Goal: Task Accomplishment & Management: Manage account settings

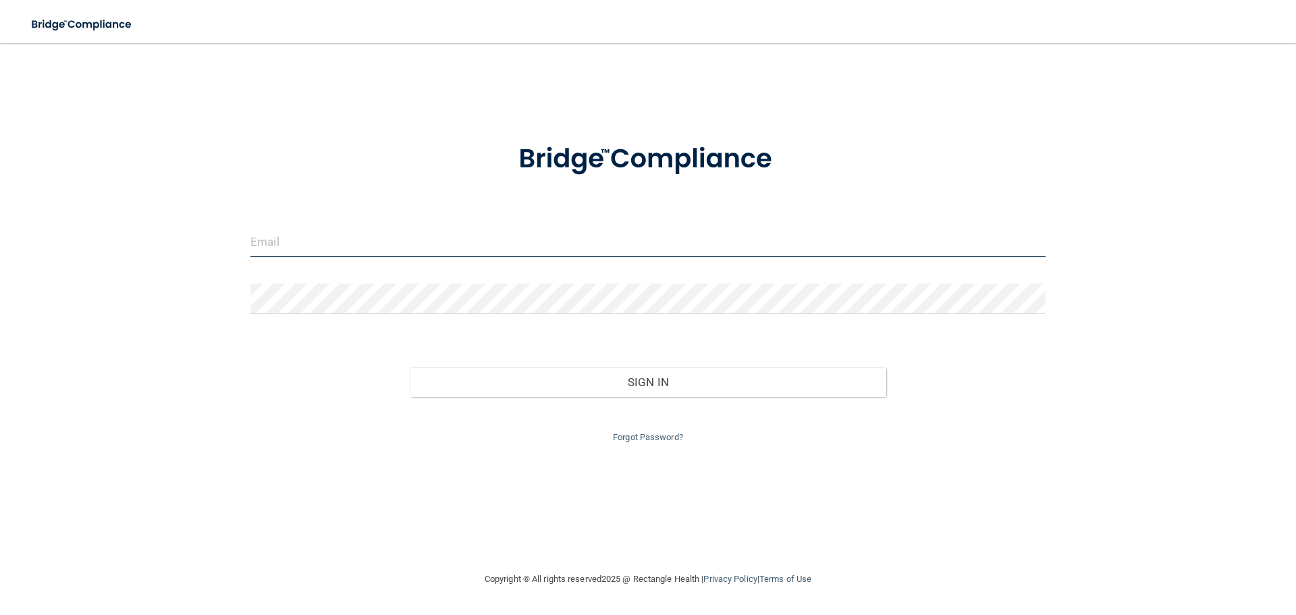
click at [444, 236] on input "email" at bounding box center [647, 242] width 795 height 30
type input "[EMAIL_ADDRESS][DOMAIN_NAME]"
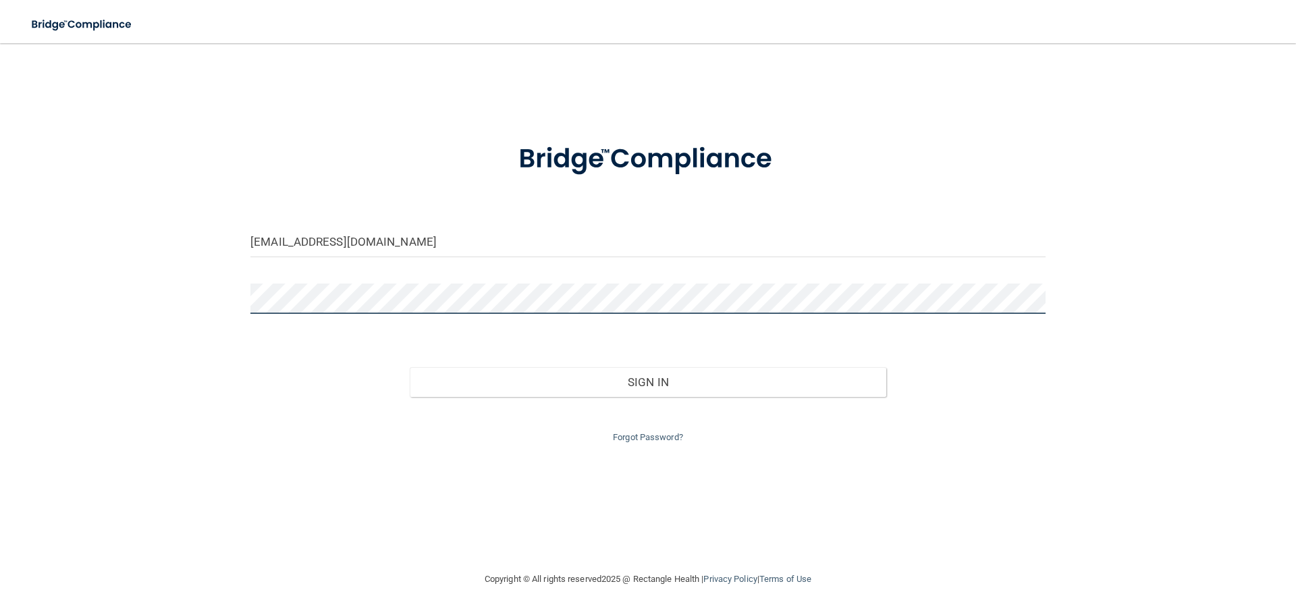
click at [410, 367] on button "Sign In" at bounding box center [648, 382] width 477 height 30
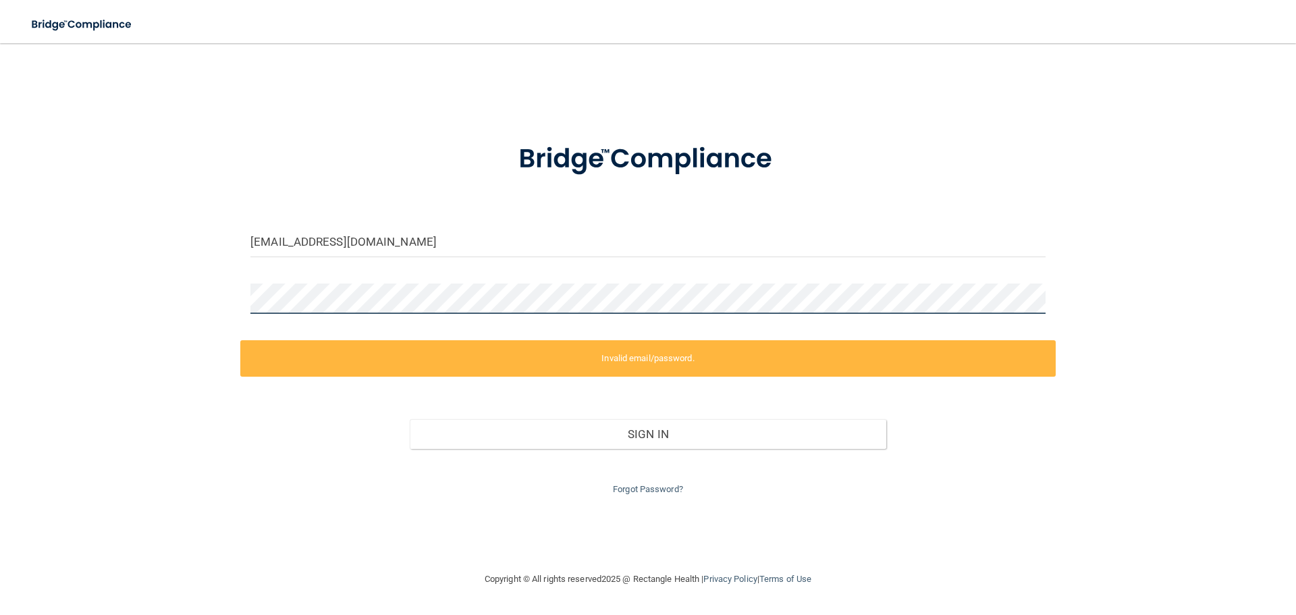
click at [222, 277] on div "[EMAIL_ADDRESS][DOMAIN_NAME] Invalid email/password. You don't have permission …" at bounding box center [648, 307] width 1242 height 501
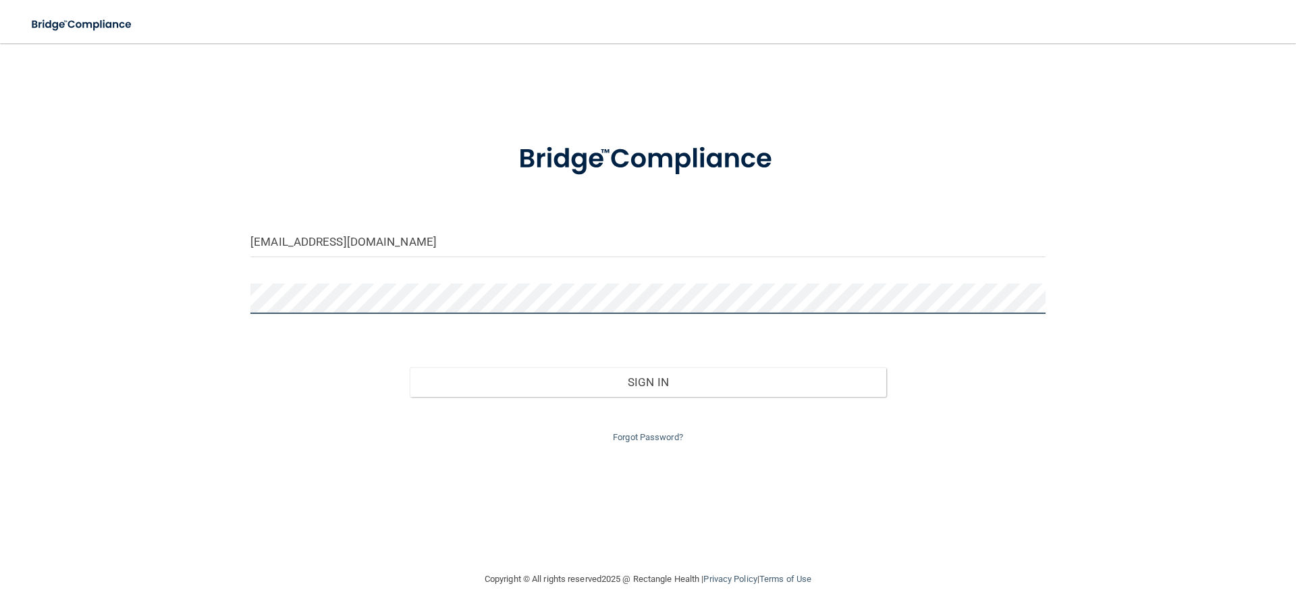
click at [410, 367] on button "Sign In" at bounding box center [648, 382] width 477 height 30
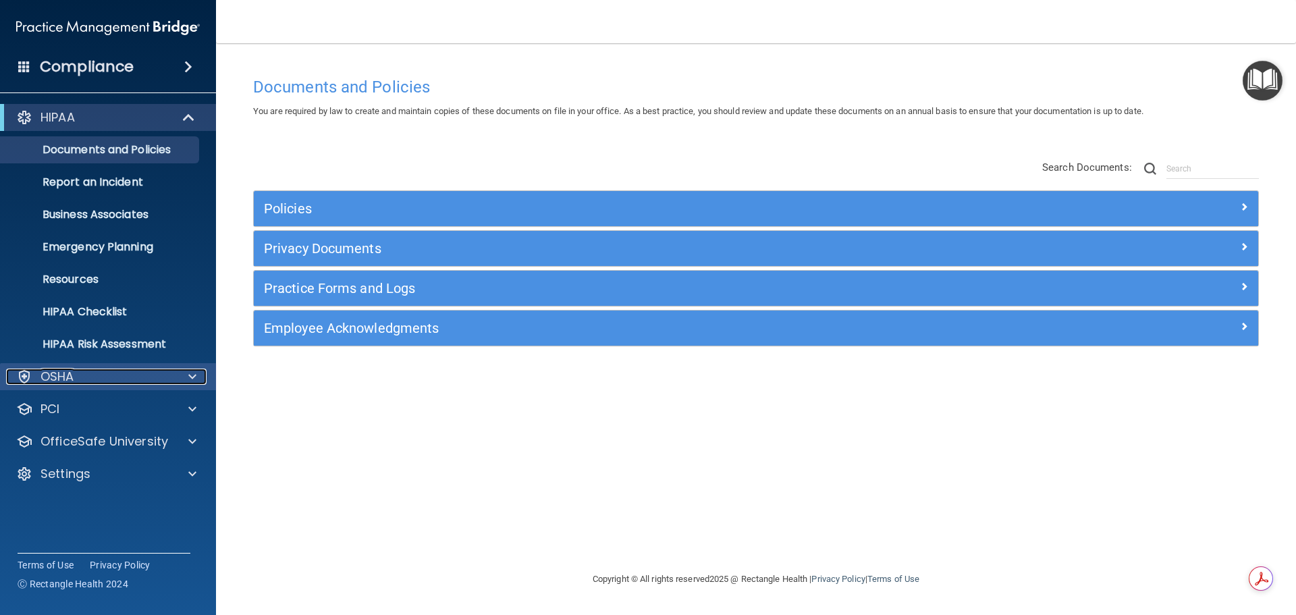
click at [97, 373] on div "OSHA" at bounding box center [89, 377] width 167 height 16
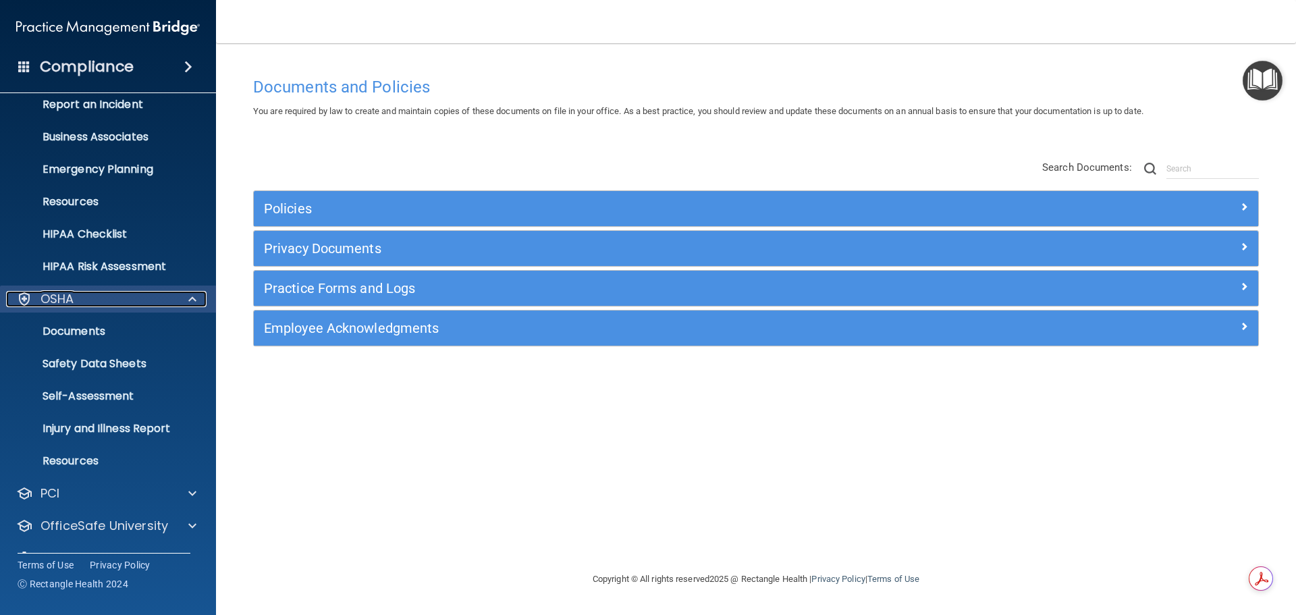
scroll to position [107, 0]
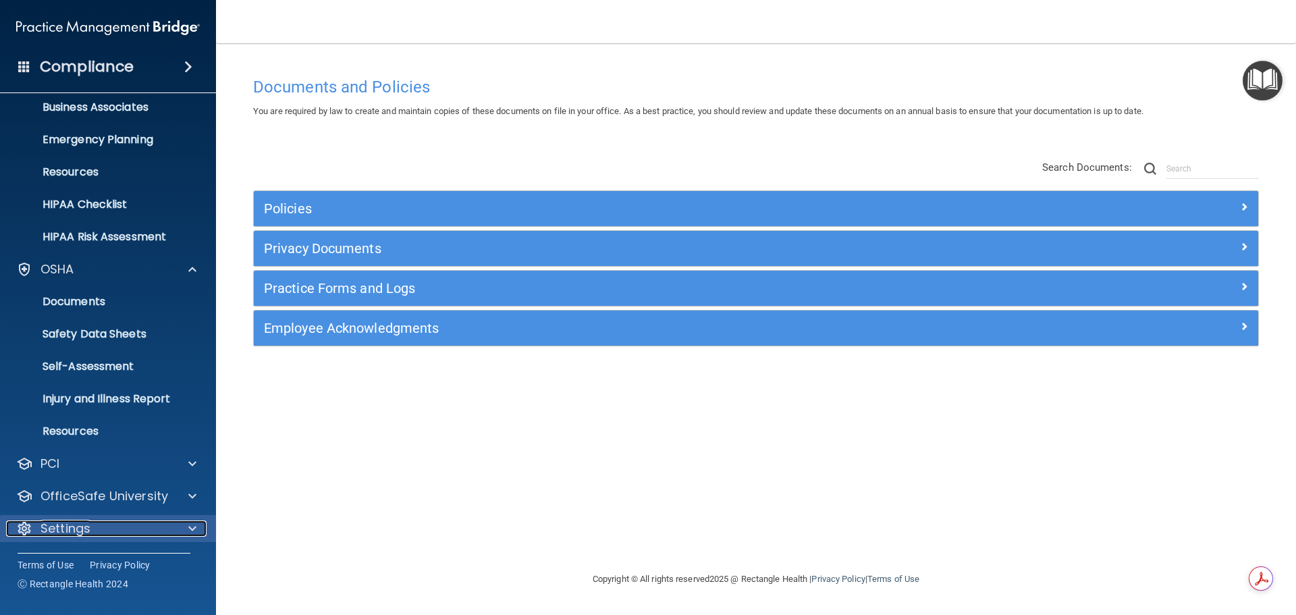
click at [109, 529] on div "Settings" at bounding box center [89, 529] width 167 height 16
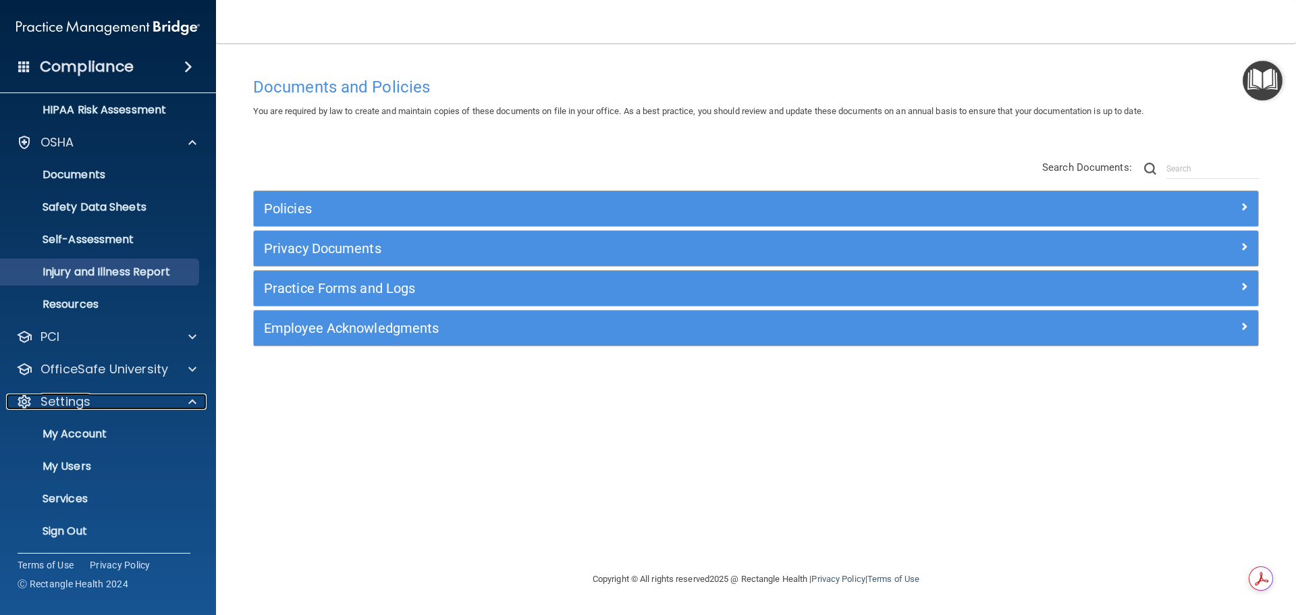
scroll to position [237, 0]
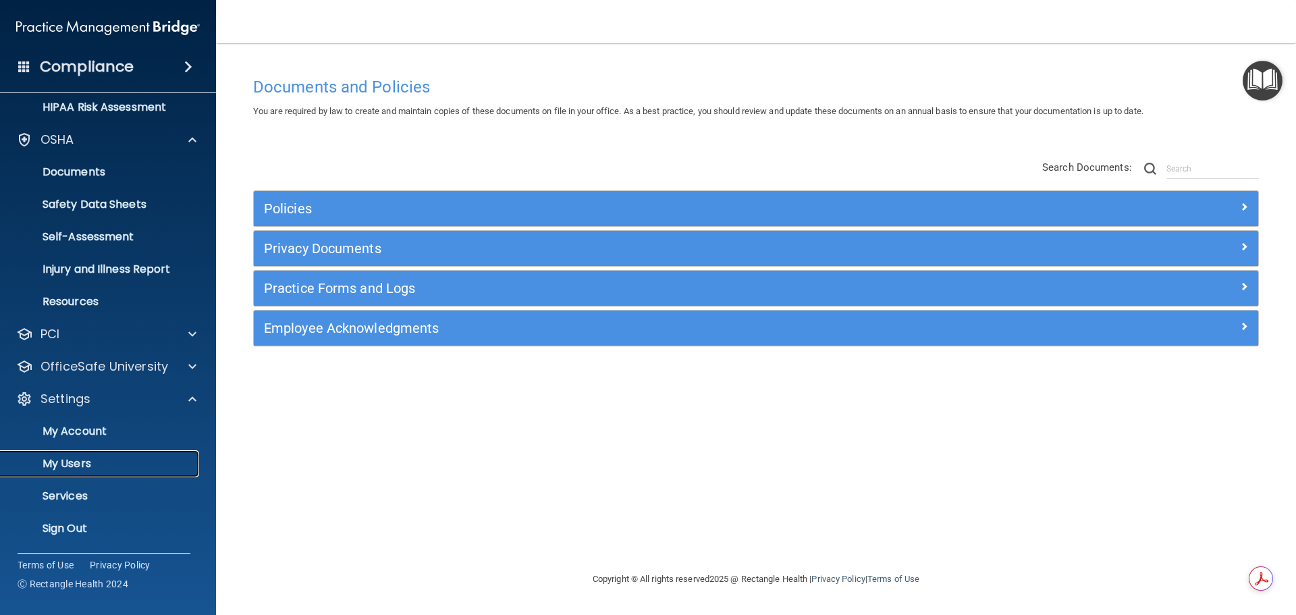
click at [81, 464] on p "My Users" at bounding box center [101, 464] width 184 height 14
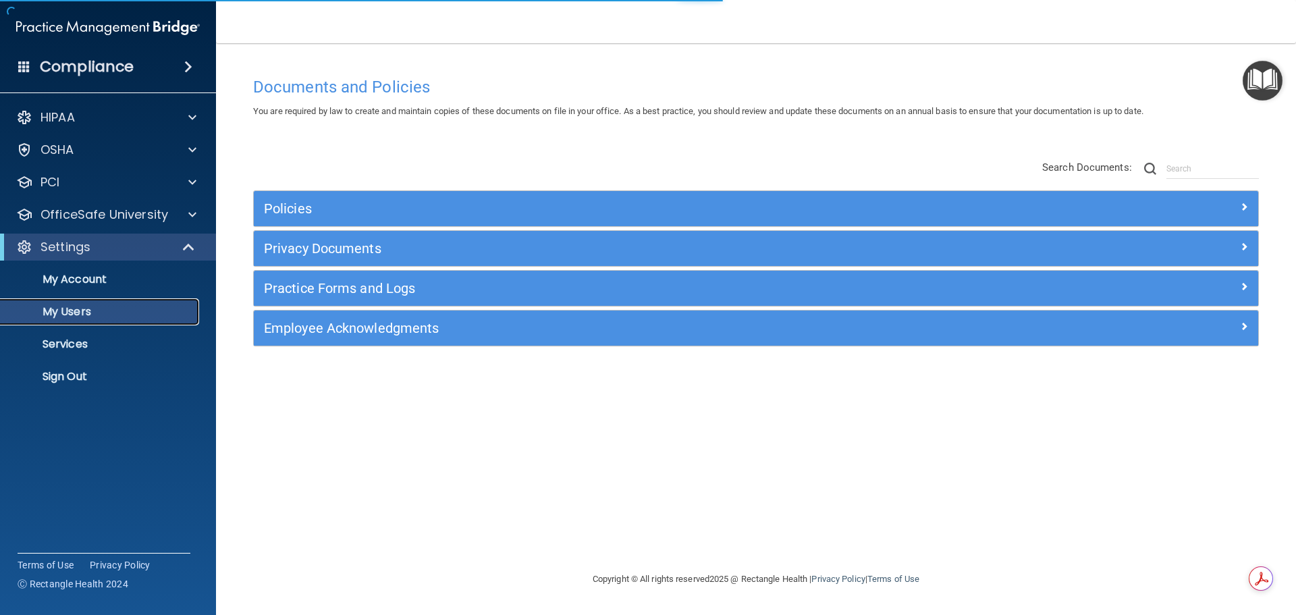
select select "20"
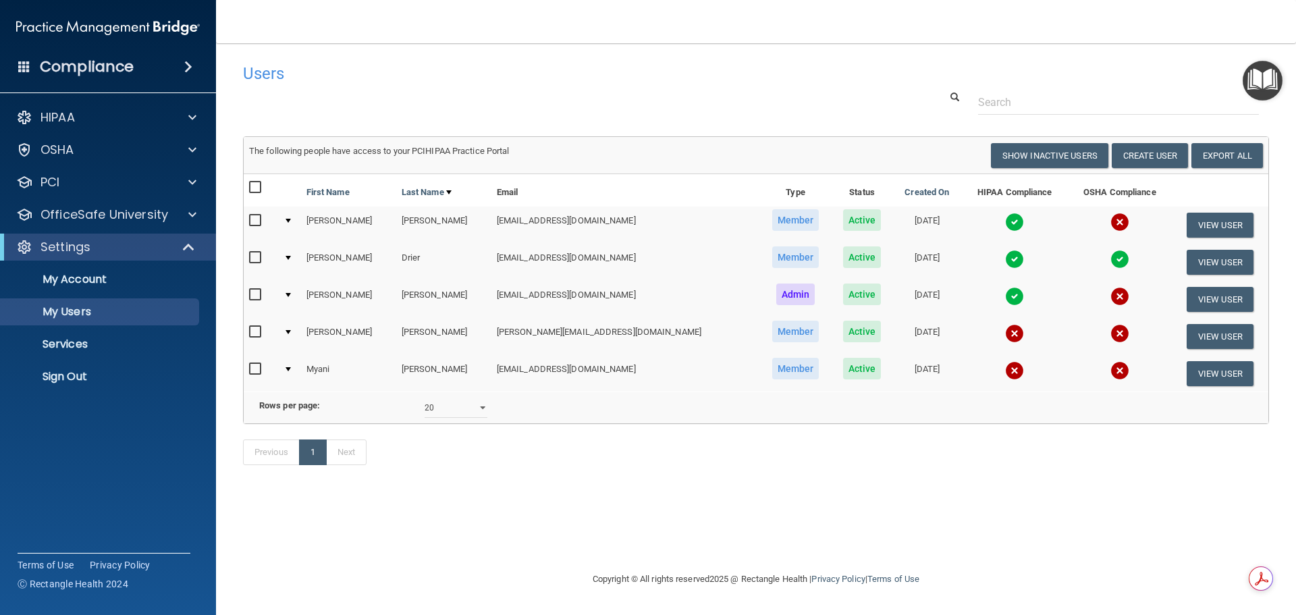
click at [252, 330] on input "checkbox" at bounding box center [257, 332] width 16 height 11
checkbox input "true"
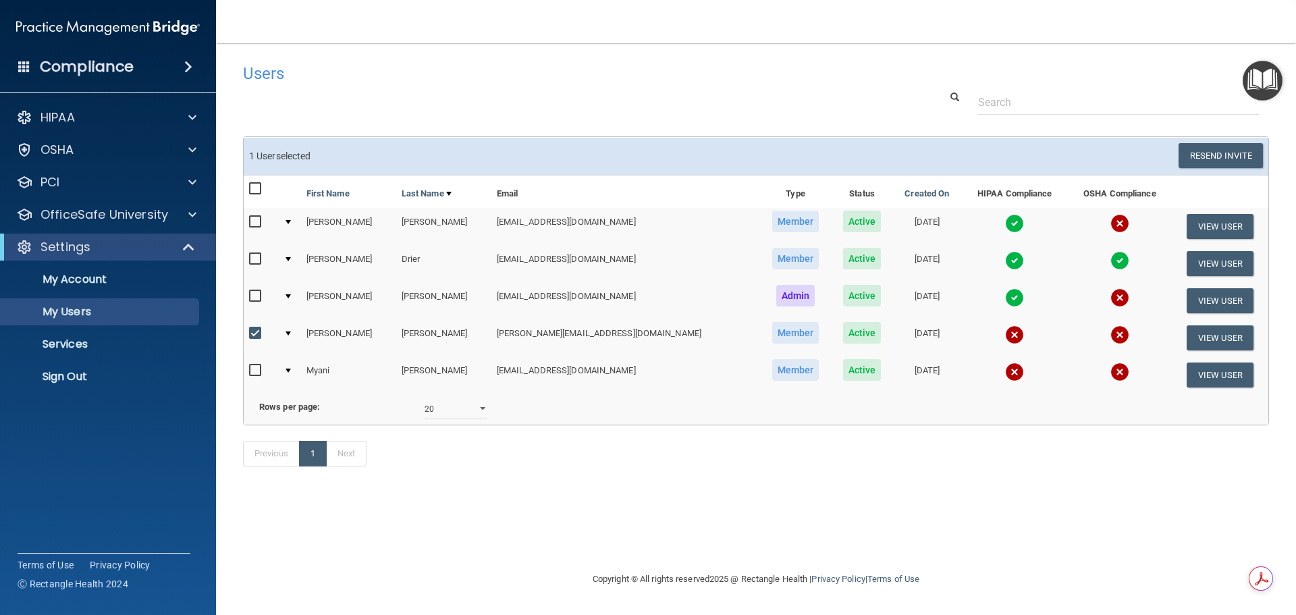
click at [254, 371] on input "checkbox" at bounding box center [257, 370] width 16 height 11
checkbox input "true"
click at [255, 220] on input "checkbox" at bounding box center [257, 222] width 16 height 11
checkbox input "true"
click at [1219, 155] on button "Resend Invite" at bounding box center [1221, 155] width 84 height 25
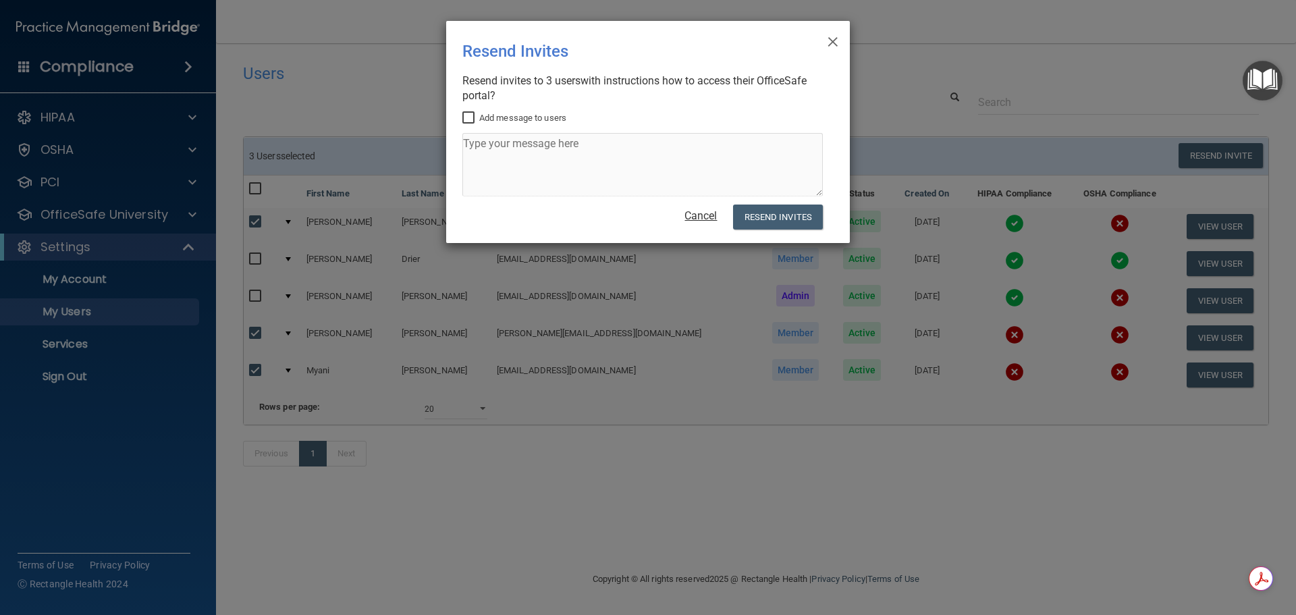
click at [701, 217] on link "Cancel" at bounding box center [701, 215] width 32 height 13
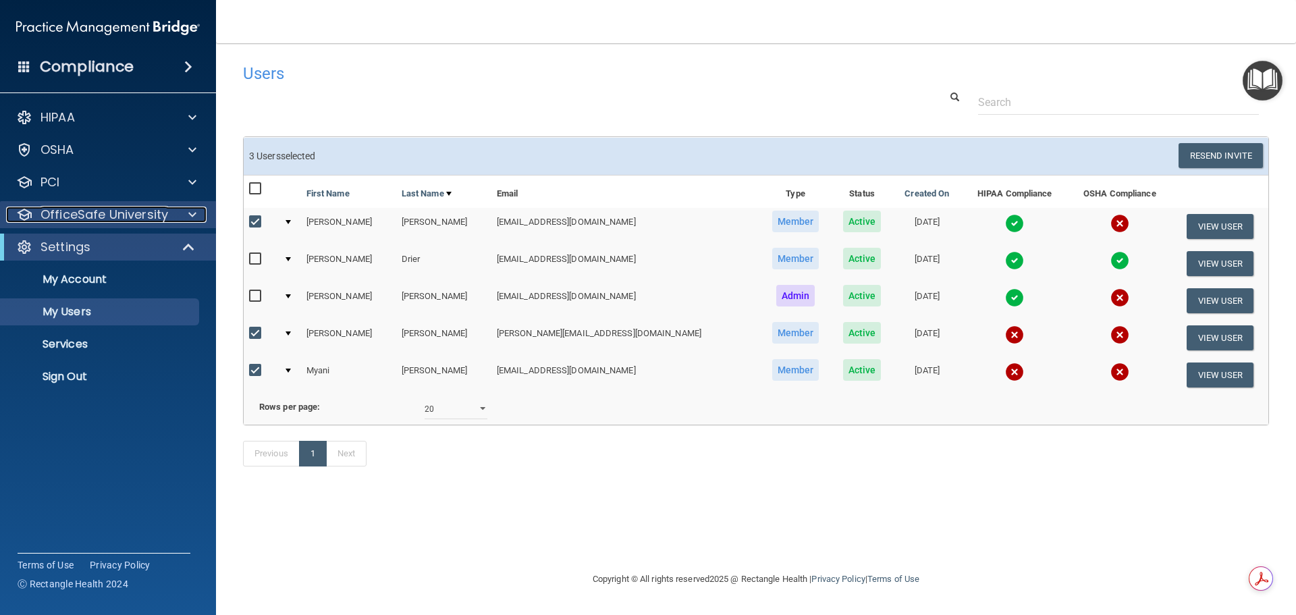
click at [81, 215] on p "OfficeSafe University" at bounding box center [105, 215] width 128 height 16
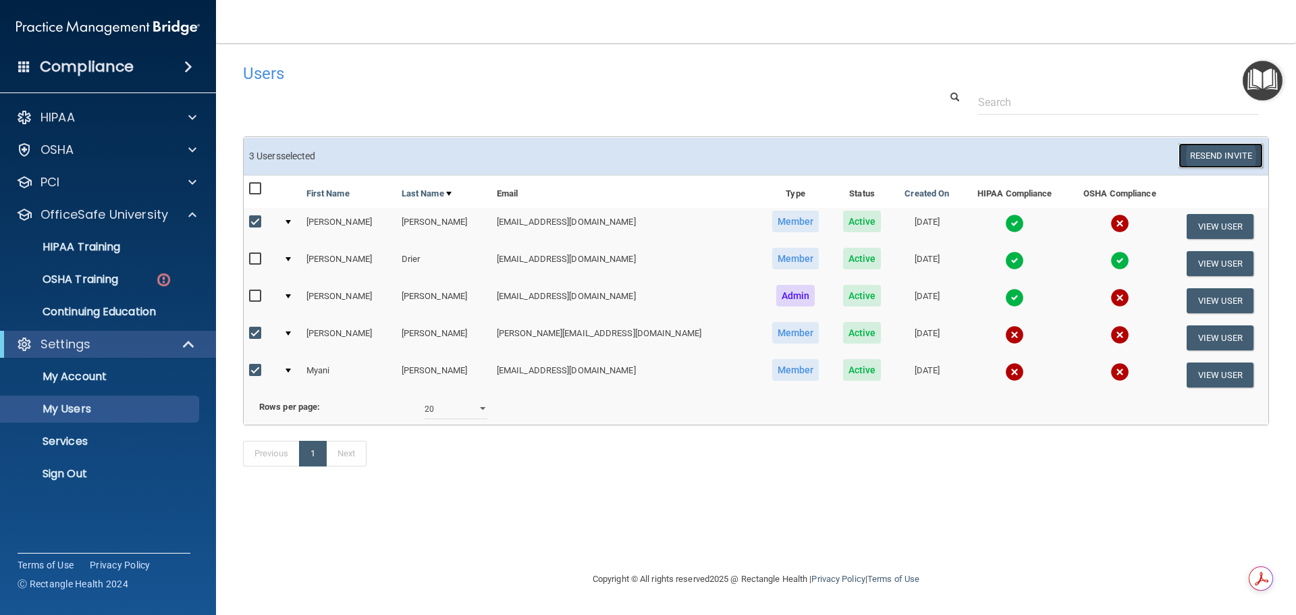
click at [1199, 153] on button "Resend Invite" at bounding box center [1221, 155] width 84 height 25
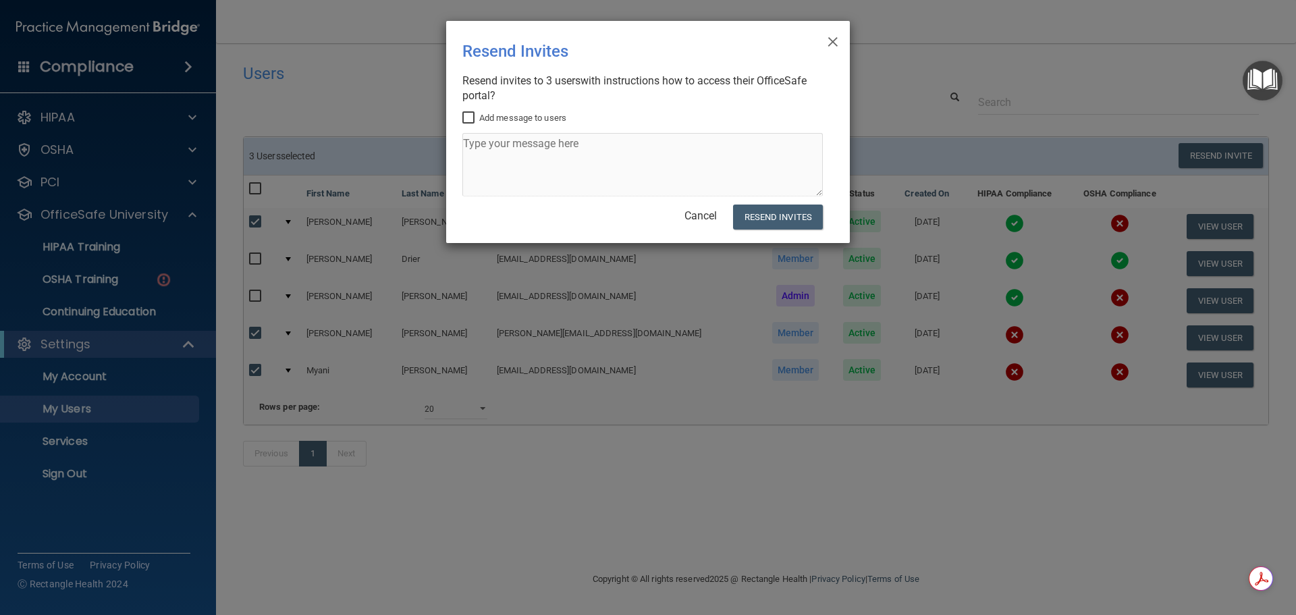
click at [467, 118] on input "Add message to users" at bounding box center [470, 118] width 16 height 11
checkbox input "true"
click at [479, 147] on textarea at bounding box center [642, 164] width 361 height 63
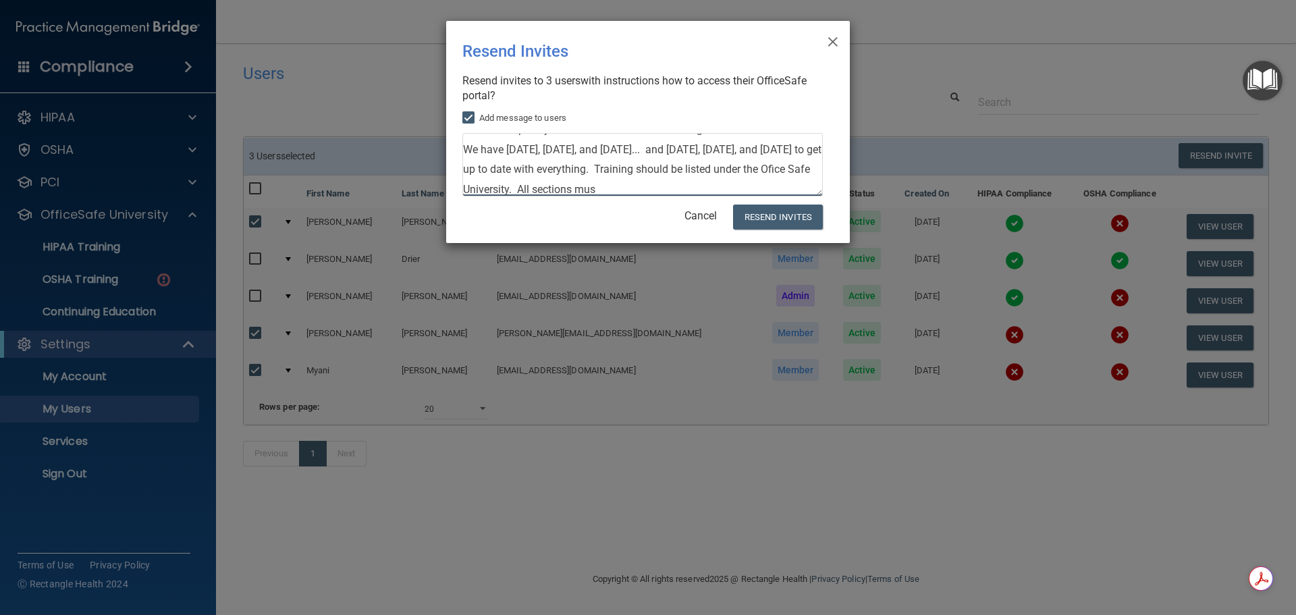
scroll to position [34, 0]
click at [641, 171] on textarea "Please complete your HIPAA and/or OSHA training over the next 2 weeks. We have …" at bounding box center [642, 164] width 361 height 63
click at [554, 190] on textarea "Please complete your HIPAA and/or OSHA training over the next 2 weeks. We have …" at bounding box center [642, 164] width 361 height 63
type textarea "Please complete your HIPAA and/or OSHA training over the next 2 weeks. We have …"
click at [780, 216] on button "Resend Invites" at bounding box center [778, 217] width 90 height 25
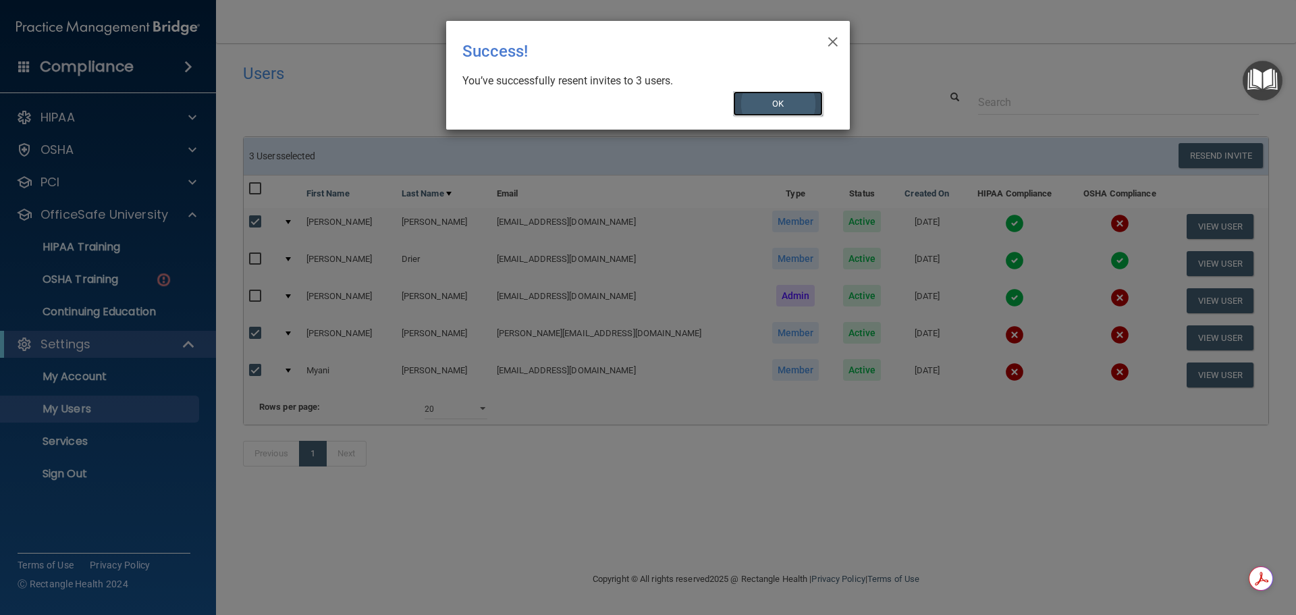
click at [766, 101] on button "OK" at bounding box center [778, 103] width 90 height 25
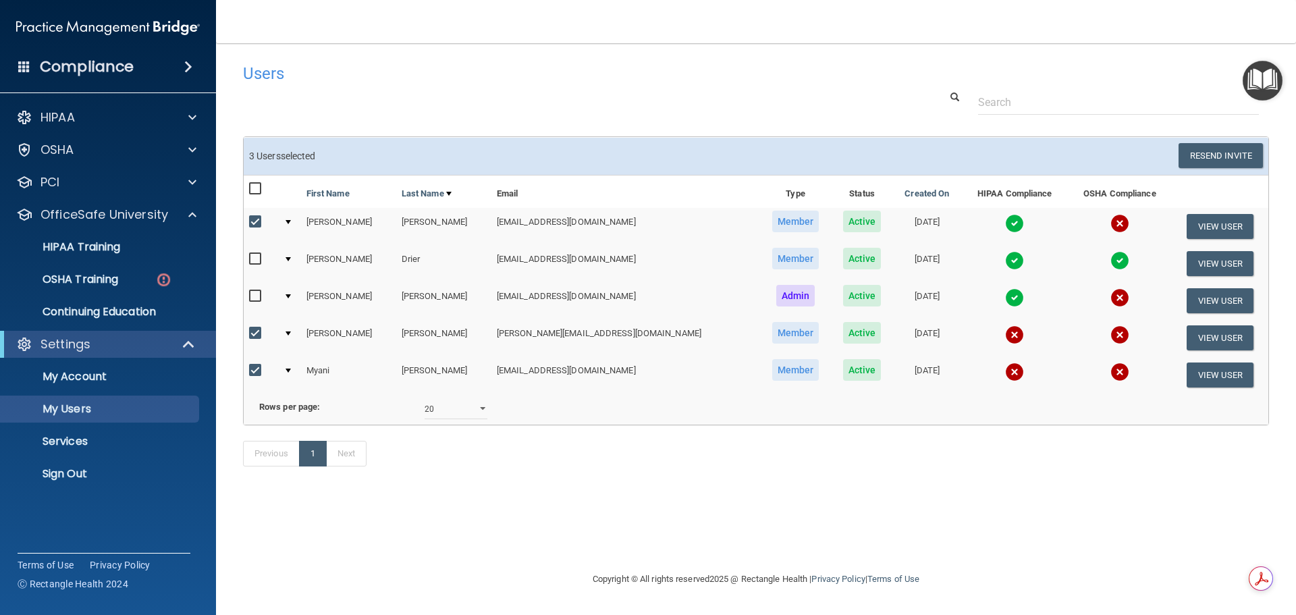
click at [1263, 80] on img "Open Resource Center" at bounding box center [1263, 81] width 40 height 40
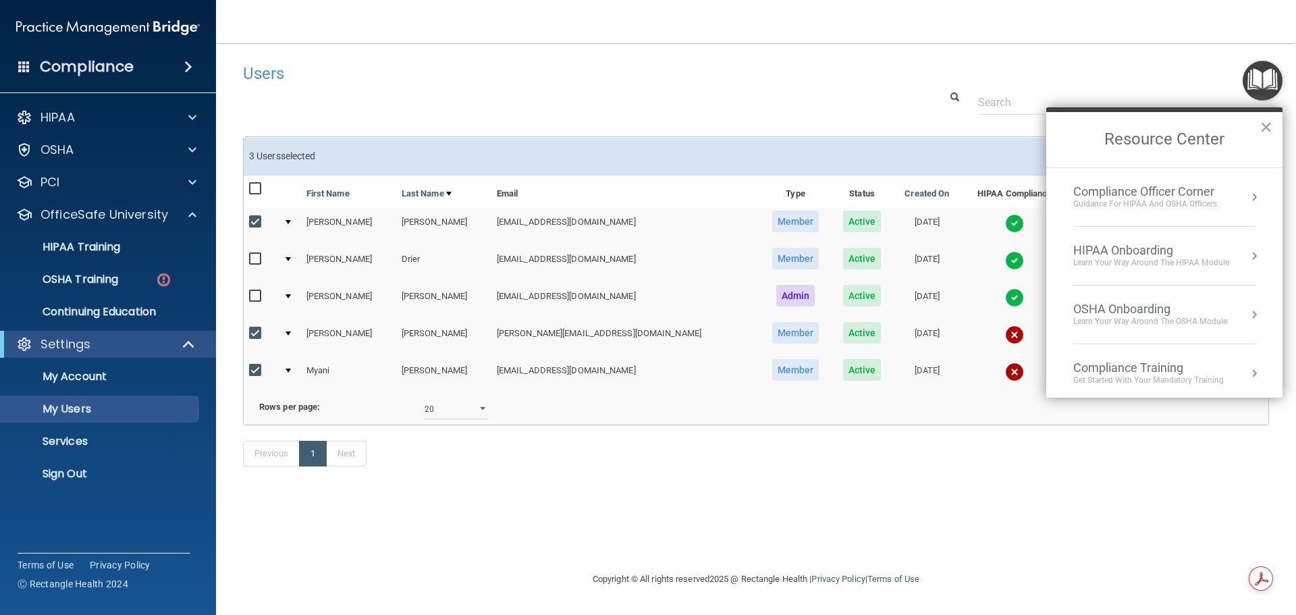
click at [1263, 80] on img "Open Resource Center" at bounding box center [1263, 81] width 40 height 40
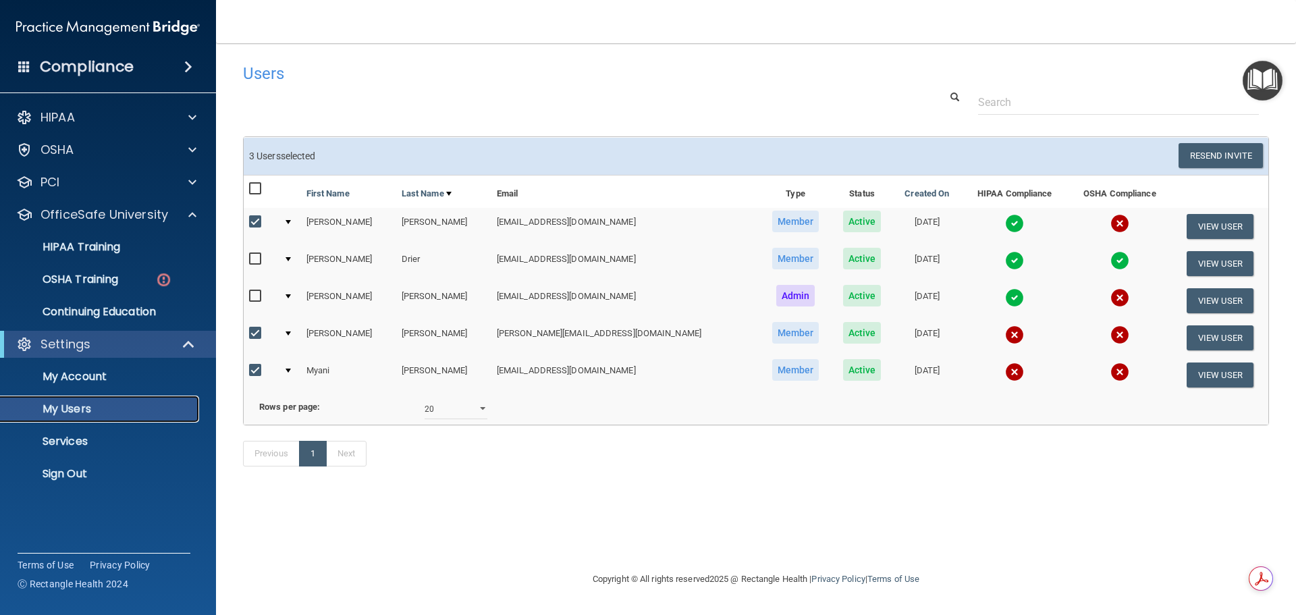
click at [68, 411] on p "My Users" at bounding box center [101, 409] width 184 height 14
click at [258, 221] on input "checkbox" at bounding box center [257, 222] width 16 height 11
checkbox input "false"
click at [255, 332] on input "checkbox" at bounding box center [257, 333] width 16 height 11
checkbox input "false"
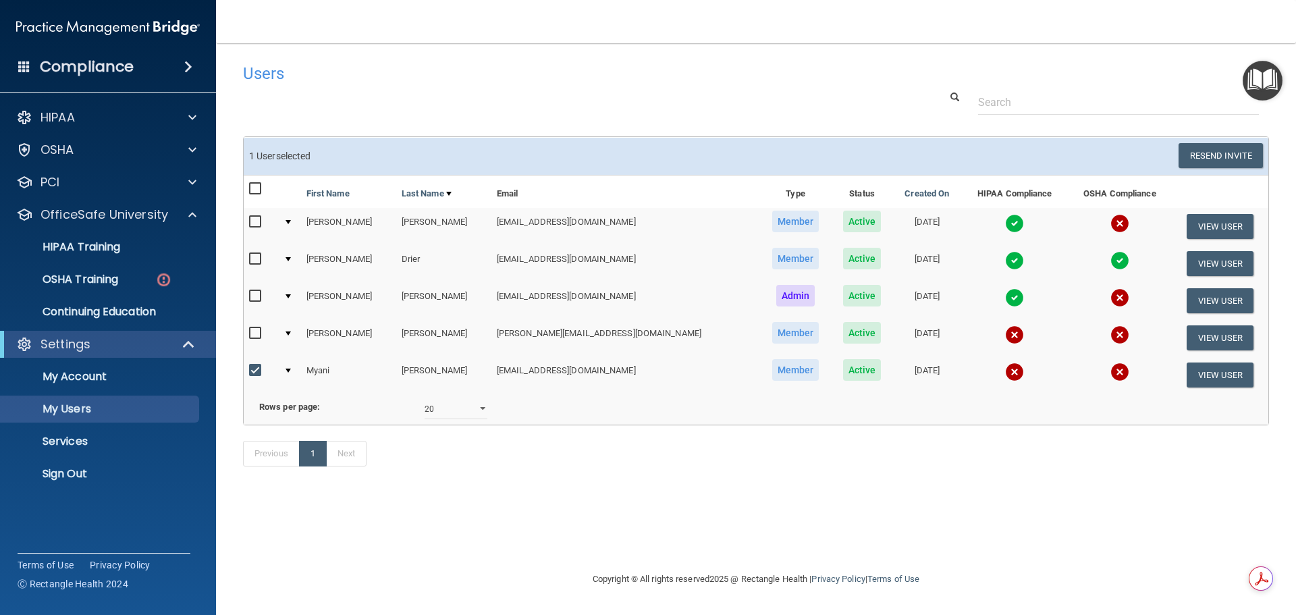
click at [253, 371] on input "checkbox" at bounding box center [257, 370] width 16 height 11
checkbox input "false"
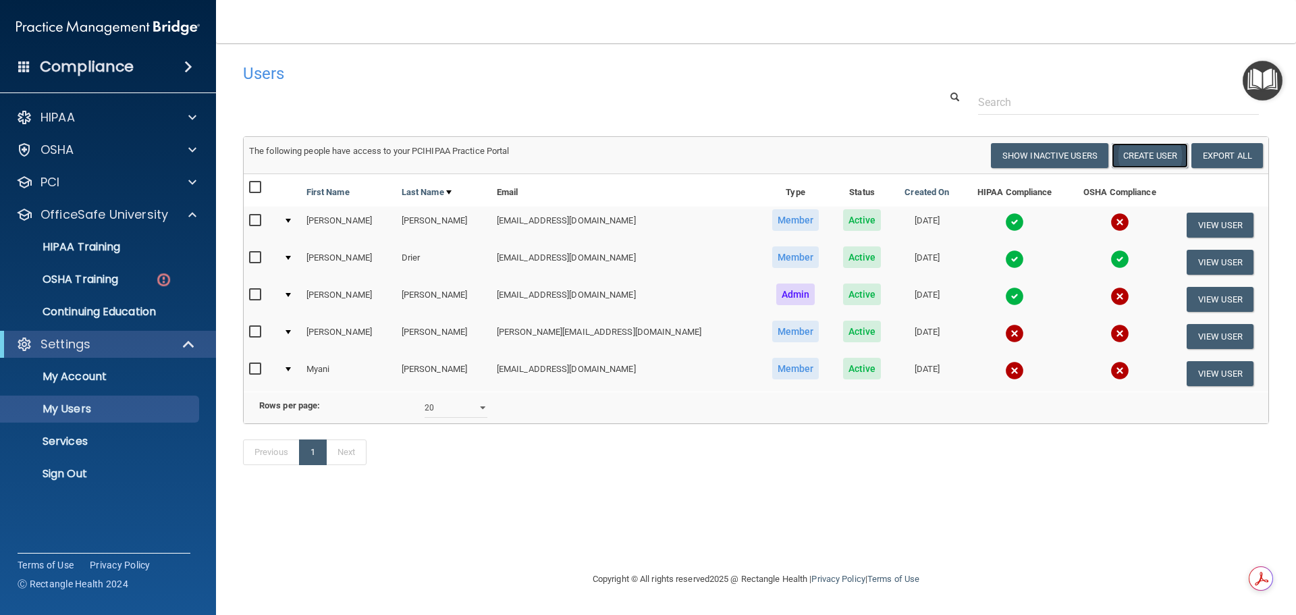
click at [1154, 155] on button "Create User" at bounding box center [1150, 155] width 76 height 25
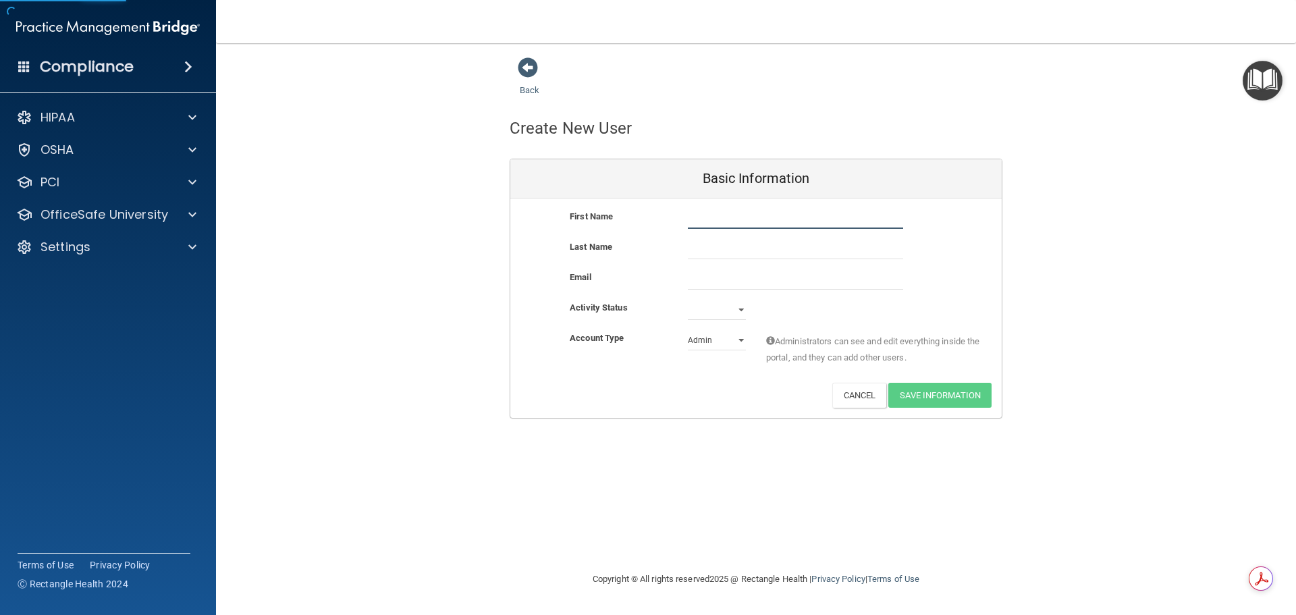
click at [730, 212] on input "text" at bounding box center [795, 219] width 215 height 20
type input "[PERSON_NAME]"
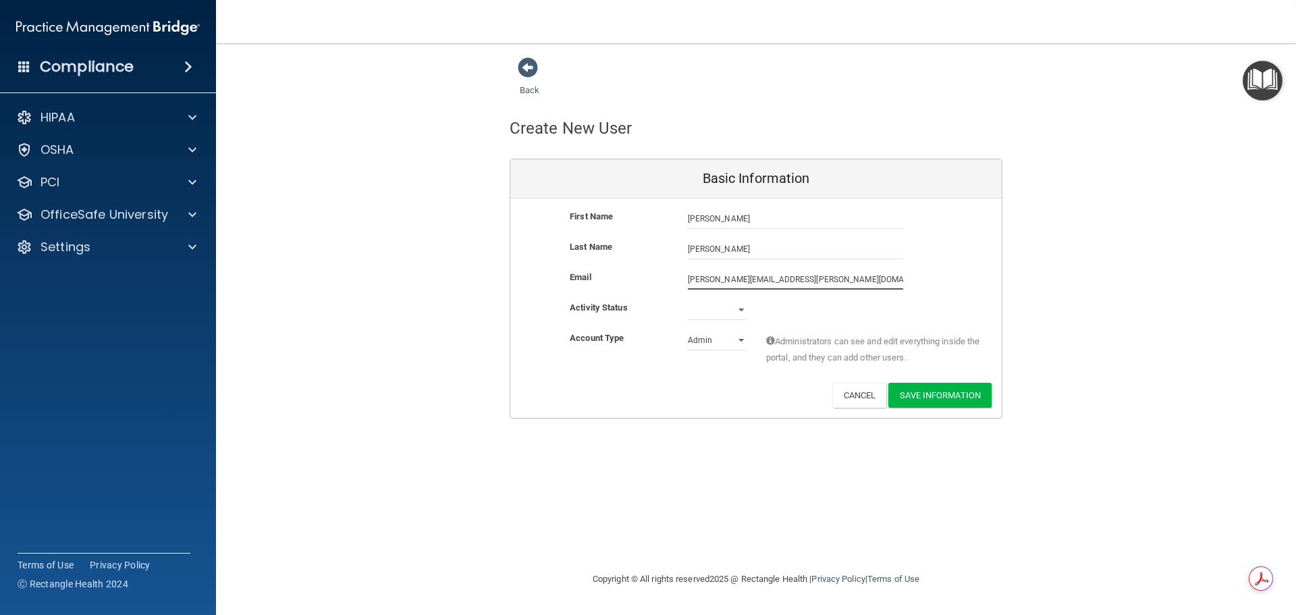
type input "[PERSON_NAME][EMAIL_ADDRESS][PERSON_NAME][DOMAIN_NAME]"
click at [744, 312] on select "Active Inactive" at bounding box center [717, 310] width 58 height 20
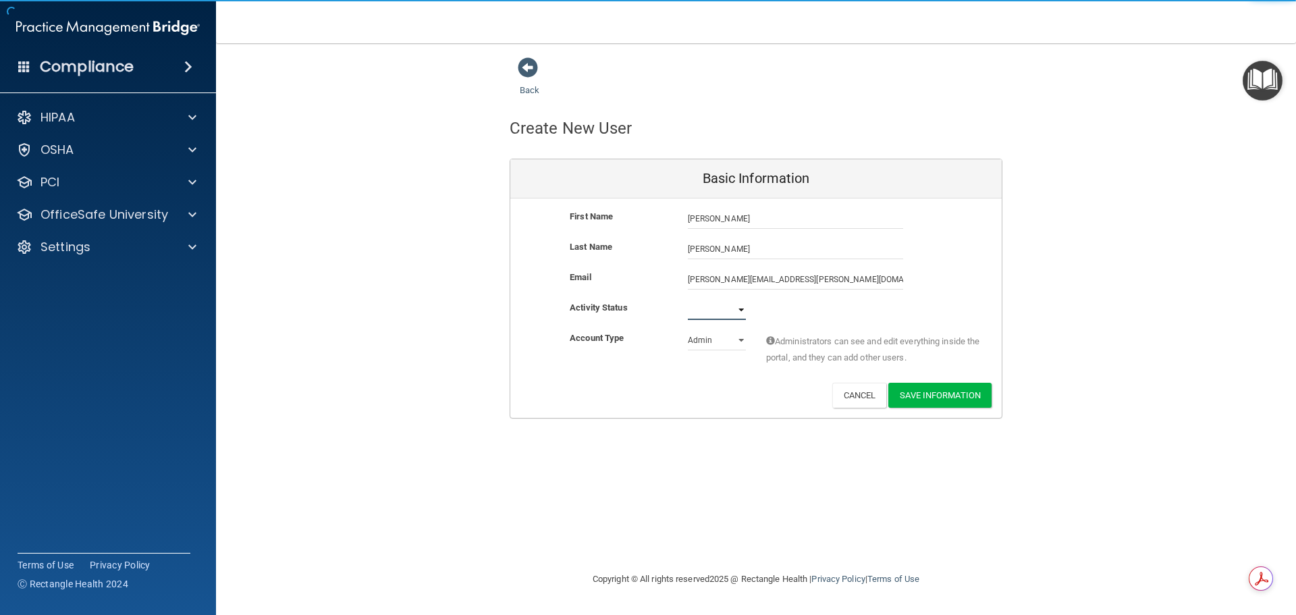
select select "active"
click at [688, 300] on select "Active Inactive" at bounding box center [717, 310] width 58 height 20
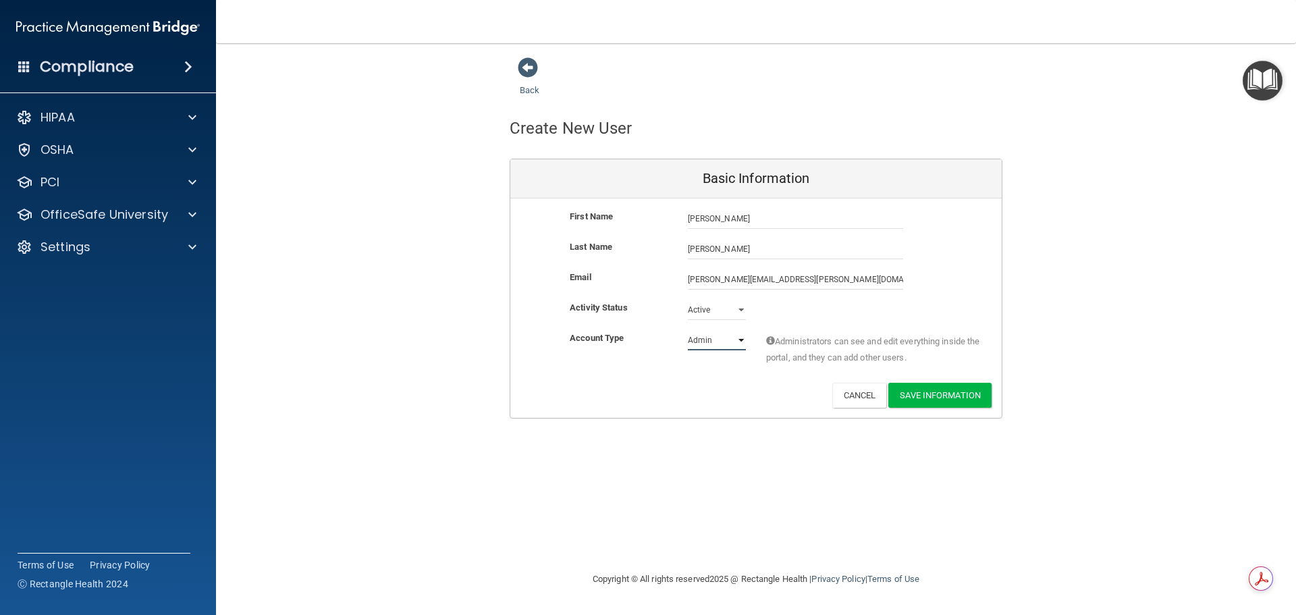
click at [740, 342] on select "Admin Member" at bounding box center [717, 340] width 58 height 20
select select "practice_member"
click at [688, 330] on select "Admin Member" at bounding box center [717, 340] width 58 height 20
click at [751, 279] on input "[PERSON_NAME][EMAIL_ADDRESS][PERSON_NAME][DOMAIN_NAME]" at bounding box center [795, 279] width 215 height 20
type input "[PERSON_NAME][EMAIL_ADDRESS][PERSON_NAME][DOMAIN_NAME]"
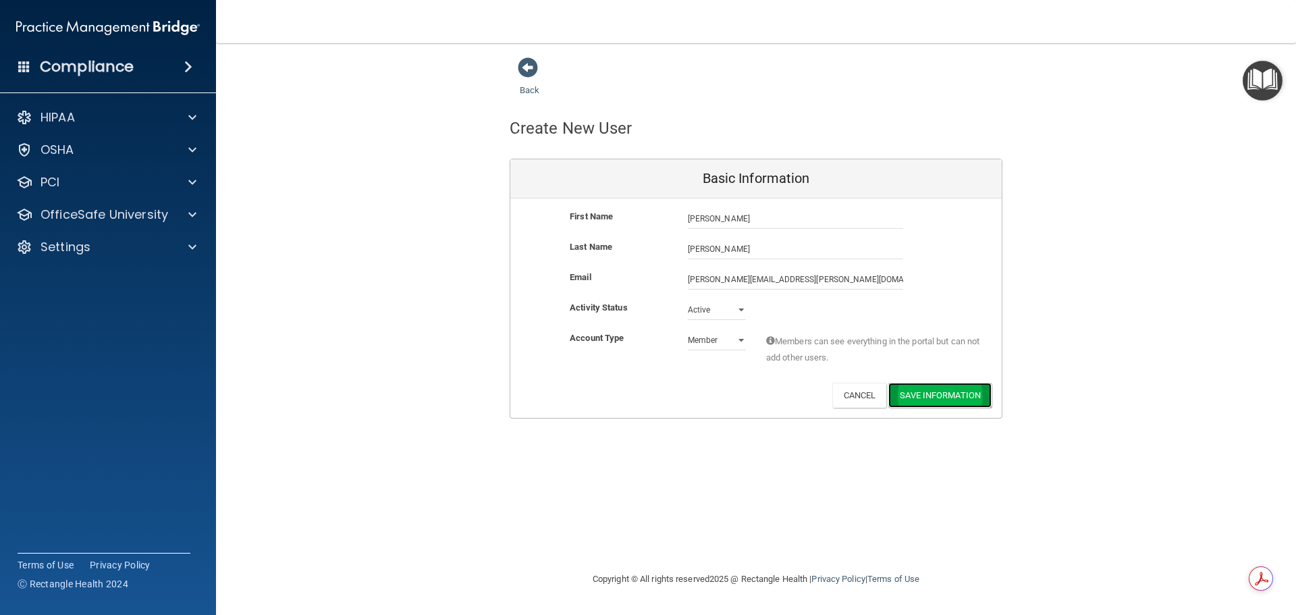
click at [934, 396] on button "Save Information" at bounding box center [939, 395] width 103 height 25
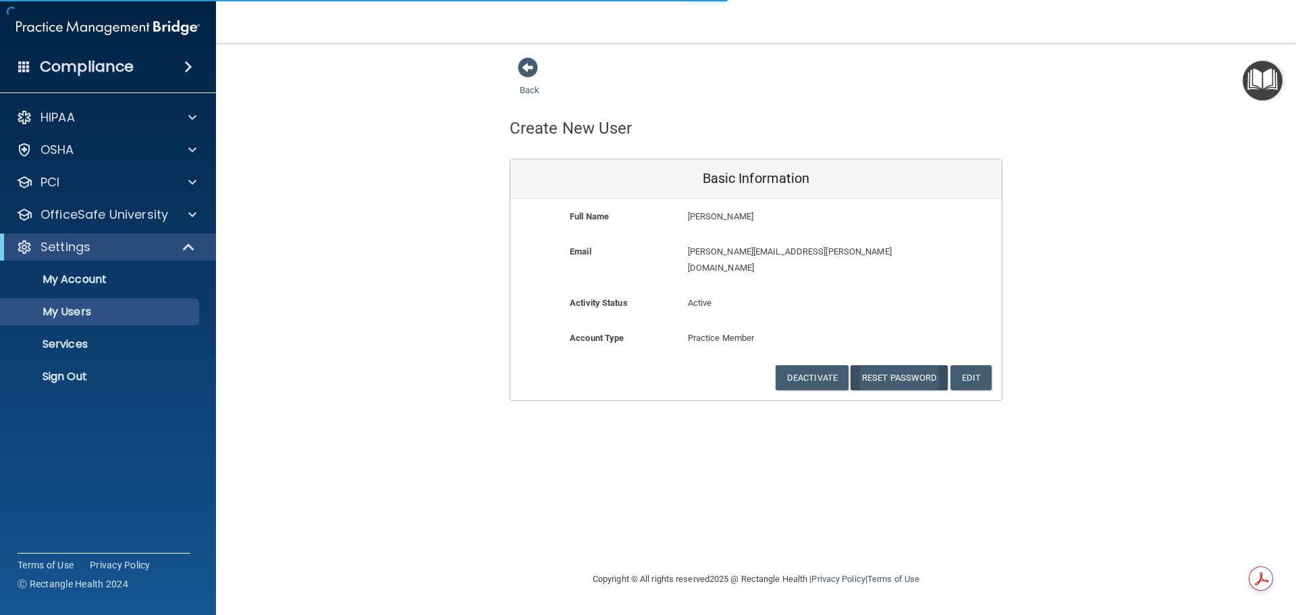
select select "20"
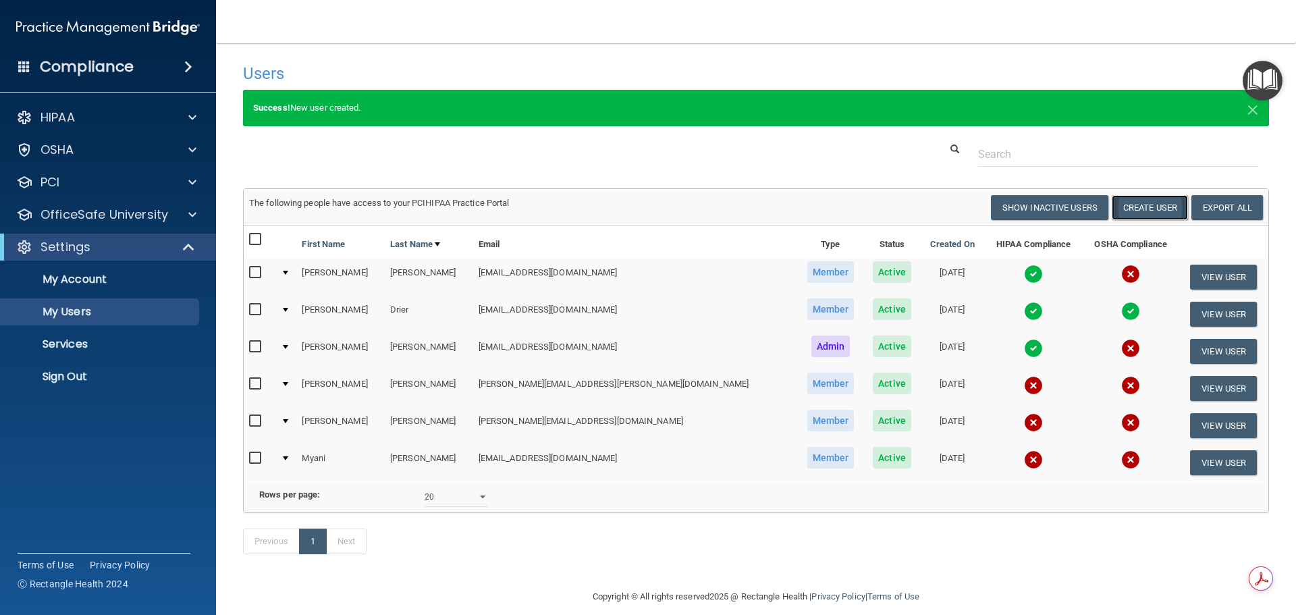
click at [1144, 204] on button "Create User" at bounding box center [1150, 207] width 76 height 25
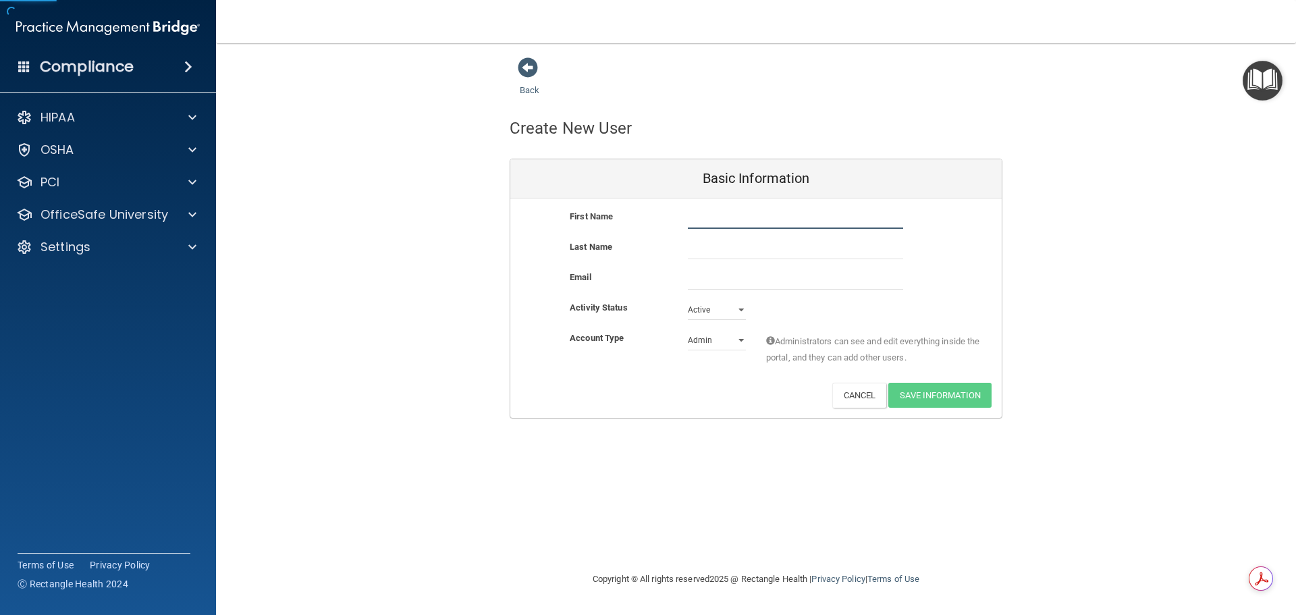
click at [705, 224] on input "text" at bounding box center [795, 219] width 215 height 20
type input "a"
type input "[PERSON_NAME]"
type input "Brown"
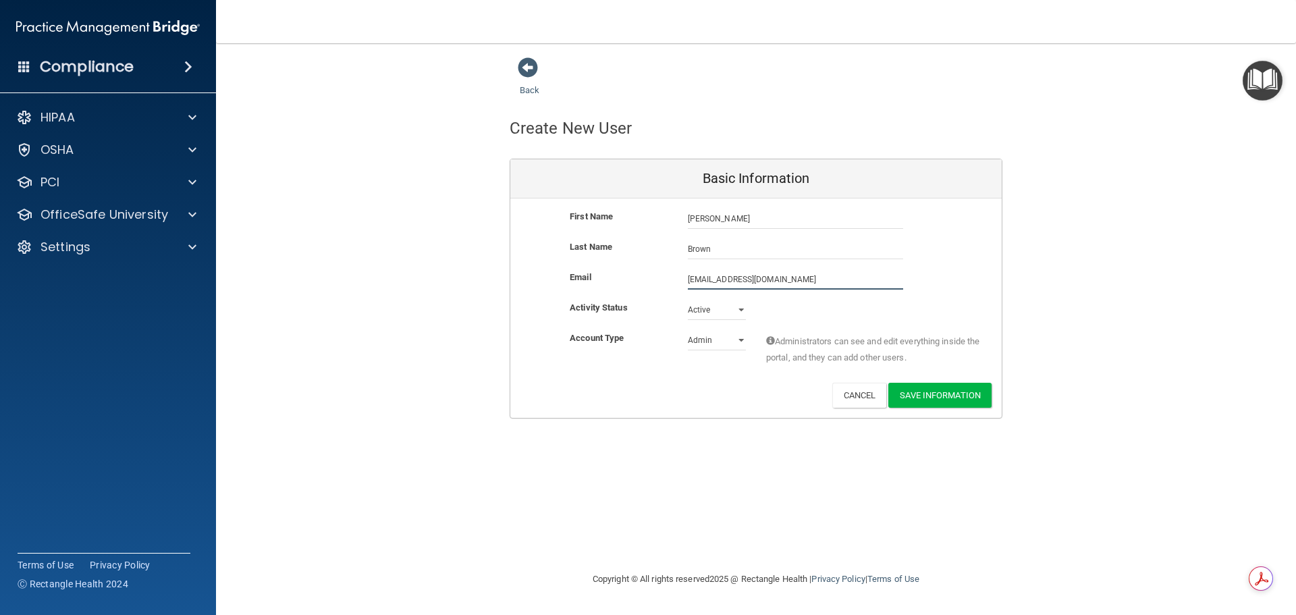
type input "[EMAIL_ADDRESS][DOMAIN_NAME]"
click at [729, 339] on select "Admin Member" at bounding box center [717, 340] width 58 height 20
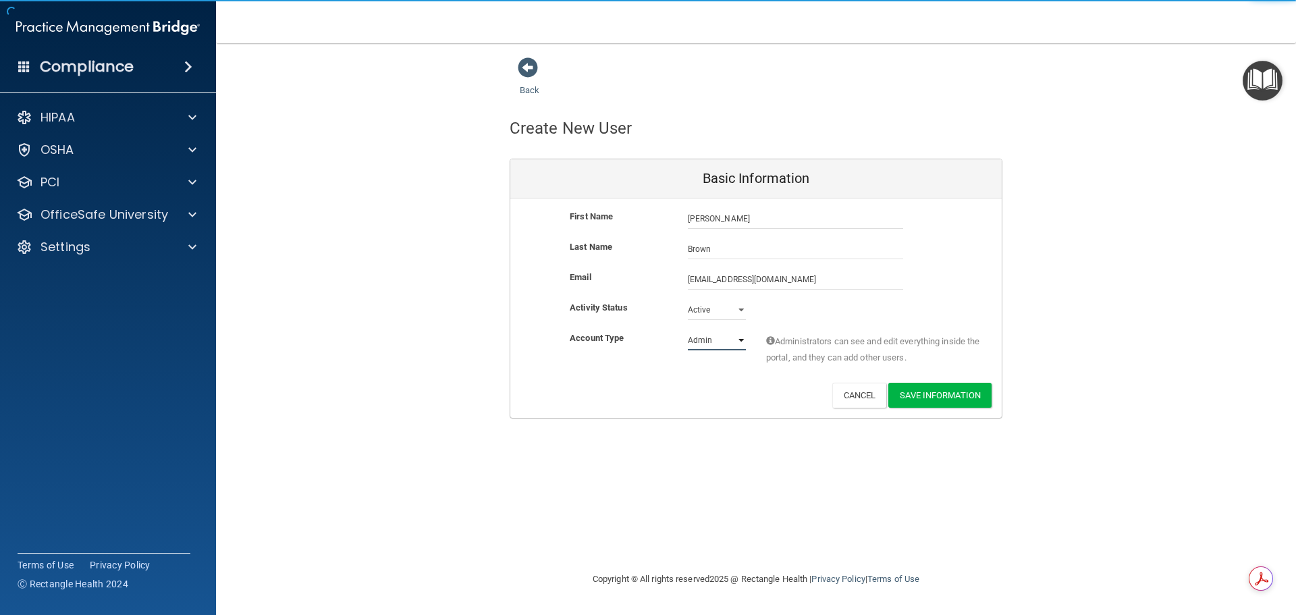
select select "practice_member"
click at [688, 330] on select "Admin Member" at bounding box center [717, 340] width 58 height 20
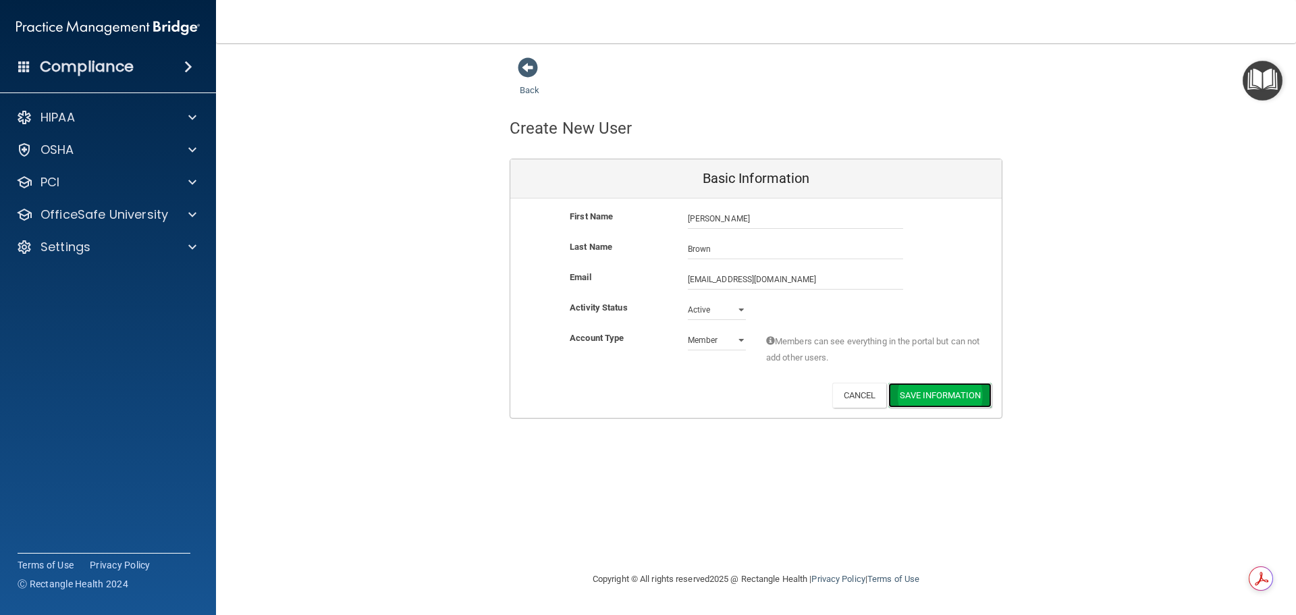
click at [940, 395] on button "Save Information" at bounding box center [939, 395] width 103 height 25
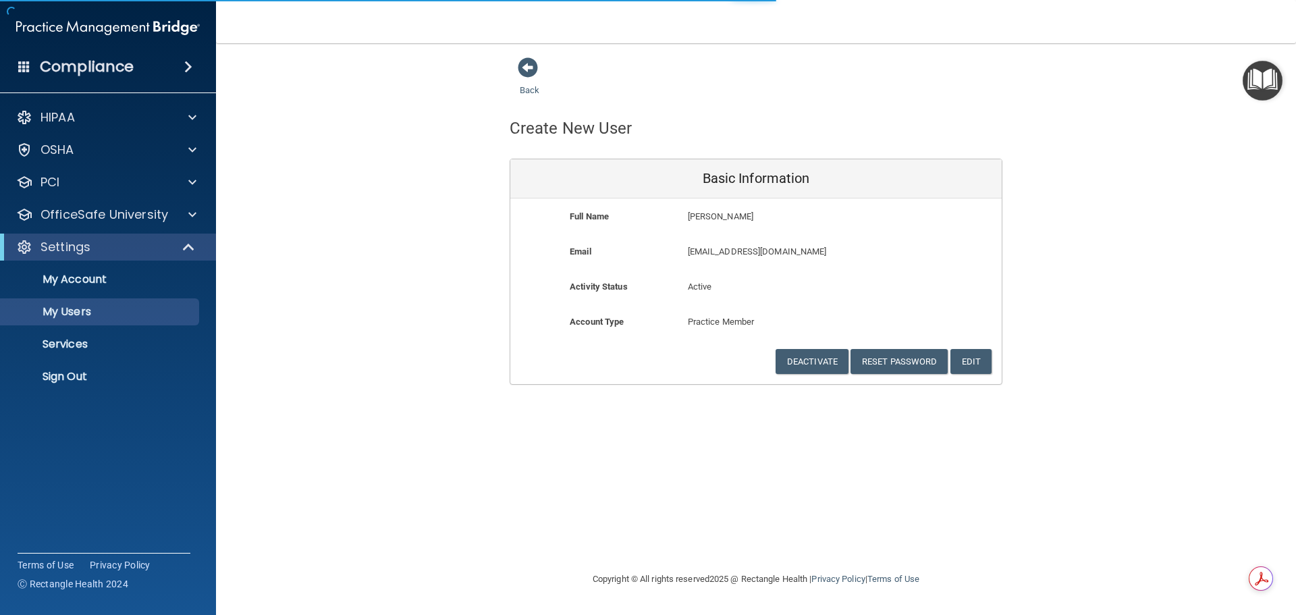
select select "20"
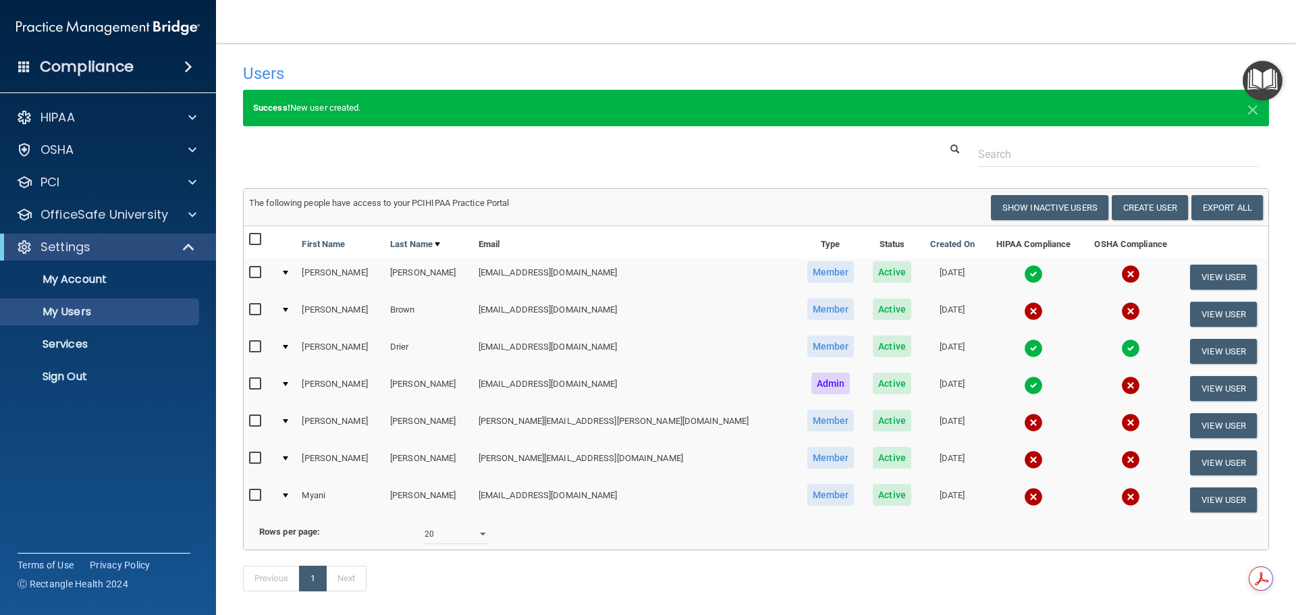
click at [256, 311] on input "checkbox" at bounding box center [257, 309] width 16 height 11
checkbox input "true"
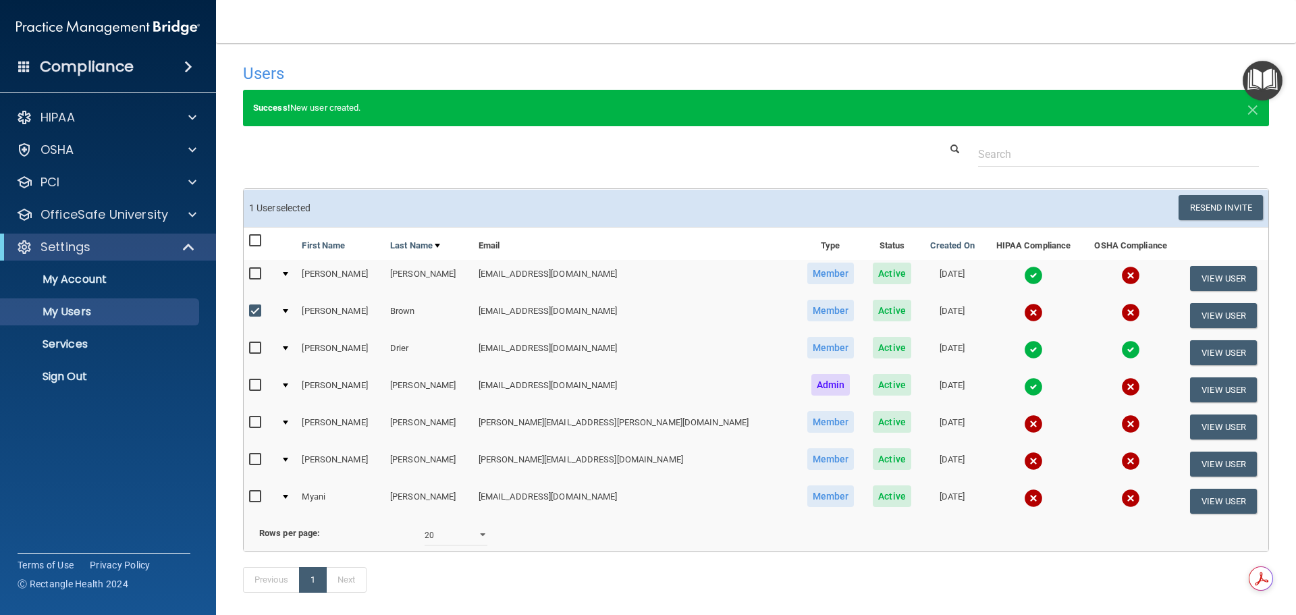
click at [254, 423] on input "checkbox" at bounding box center [257, 422] width 16 height 11
checkbox input "true"
click at [1213, 207] on button "Resend Invite" at bounding box center [1221, 207] width 84 height 25
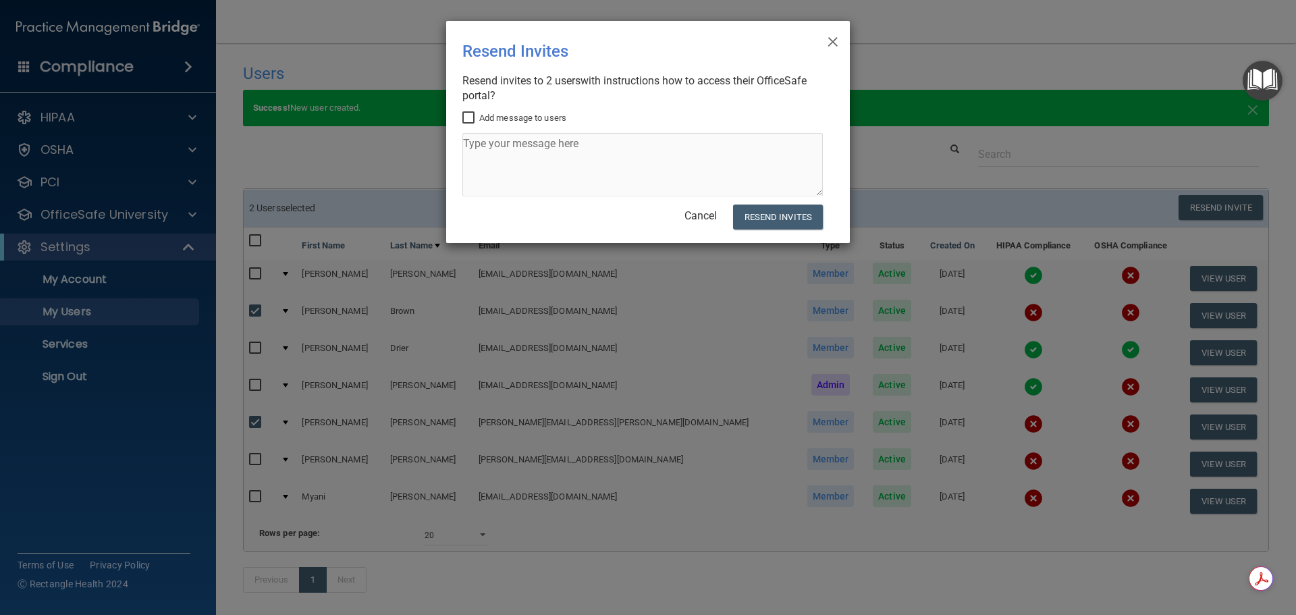
click at [468, 119] on input "Add message to users" at bounding box center [470, 118] width 16 height 11
checkbox input "true"
click at [489, 149] on textarea at bounding box center [642, 164] width 361 height 63
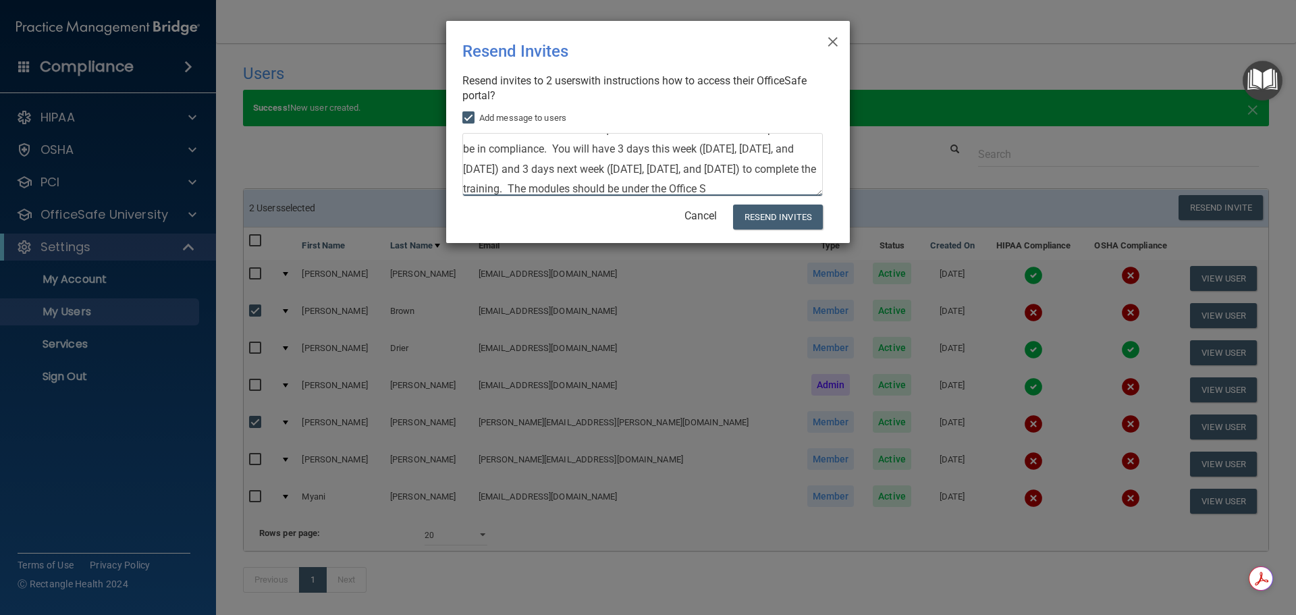
scroll to position [54, 0]
type textarea "This is your link for the HIPAA and OSHA training. There are a few modules for …"
click at [787, 223] on button "Resend Invites" at bounding box center [778, 217] width 90 height 25
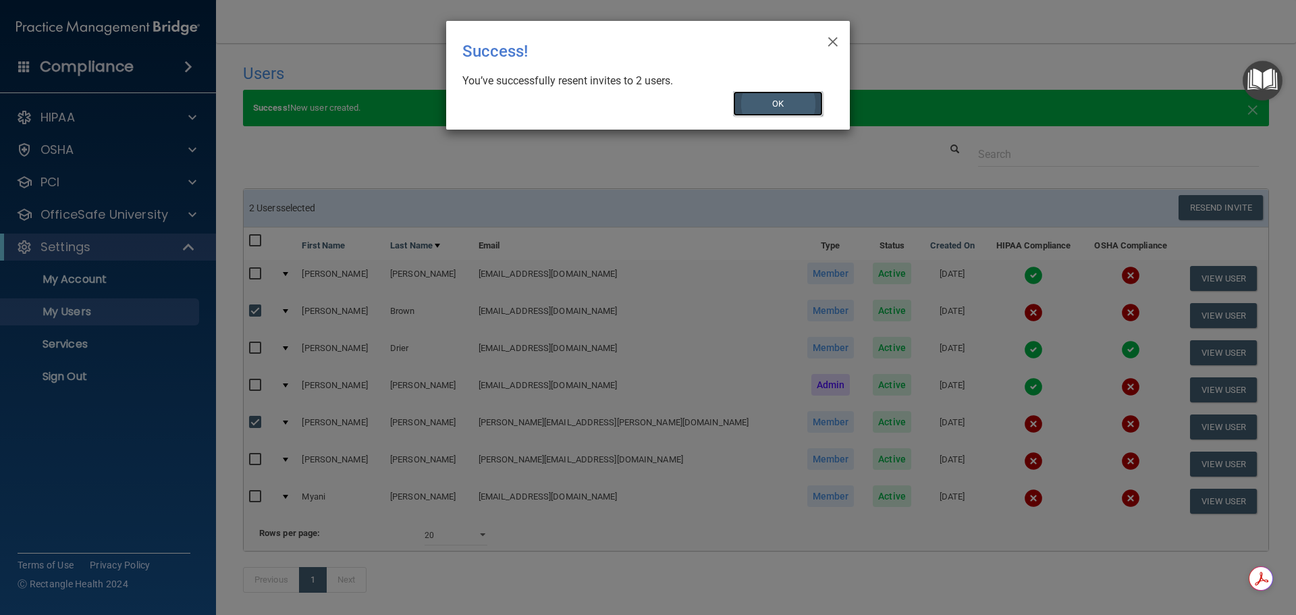
click at [775, 106] on button "OK" at bounding box center [778, 103] width 90 height 25
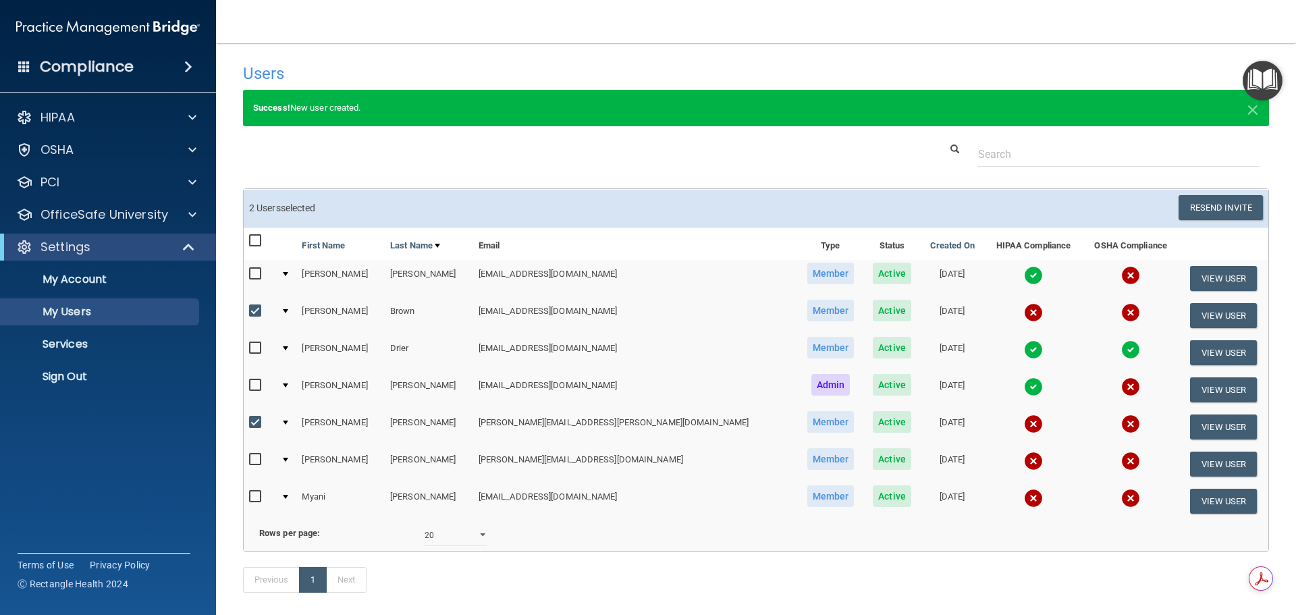
click at [256, 310] on input "checkbox" at bounding box center [257, 311] width 16 height 11
checkbox input "false"
click at [257, 421] on input "checkbox" at bounding box center [257, 422] width 16 height 11
checkbox input "false"
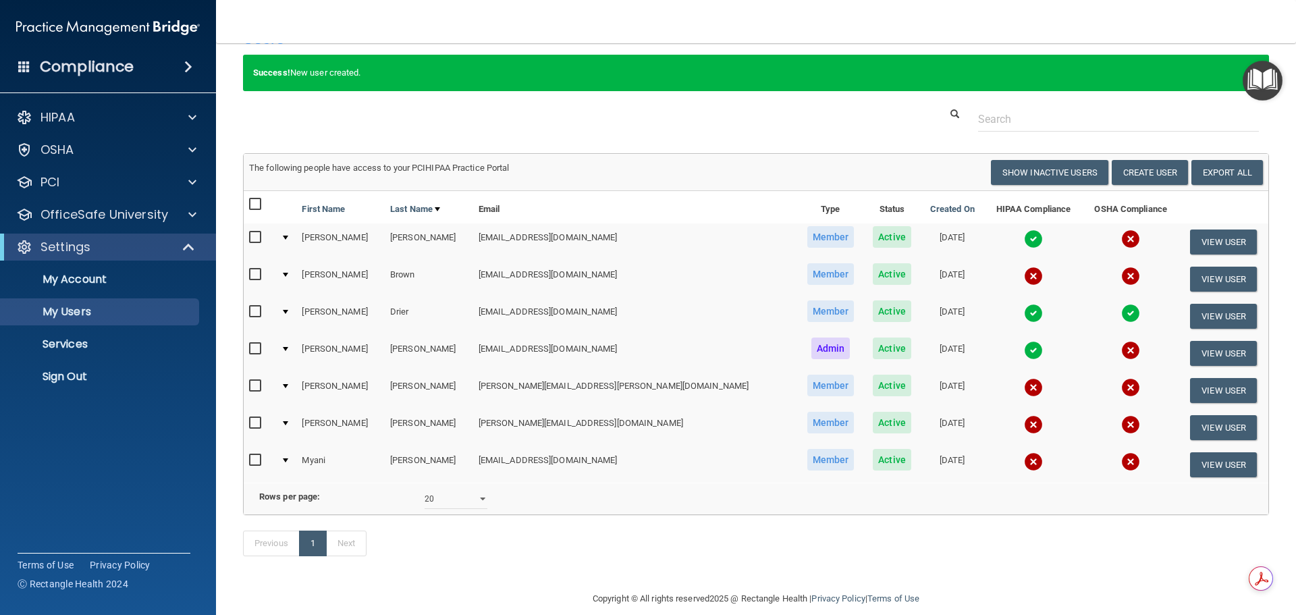
scroll to position [0, 0]
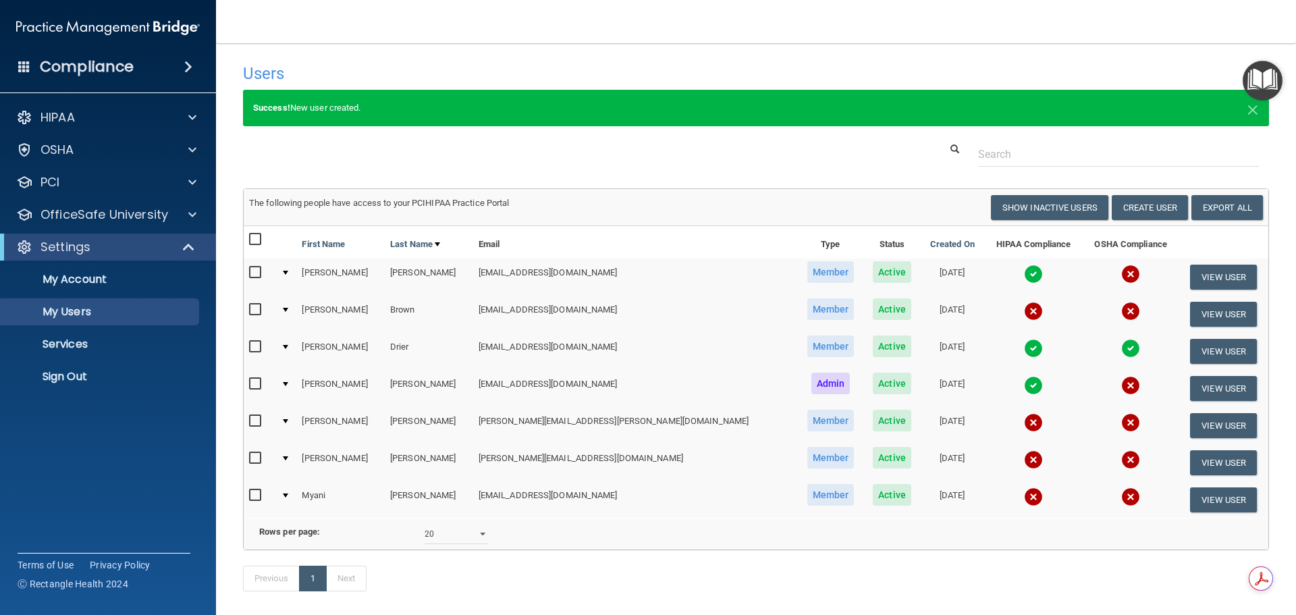
click at [383, 153] on div at bounding box center [756, 154] width 1046 height 25
